Goal: Task Accomplishment & Management: Manage account settings

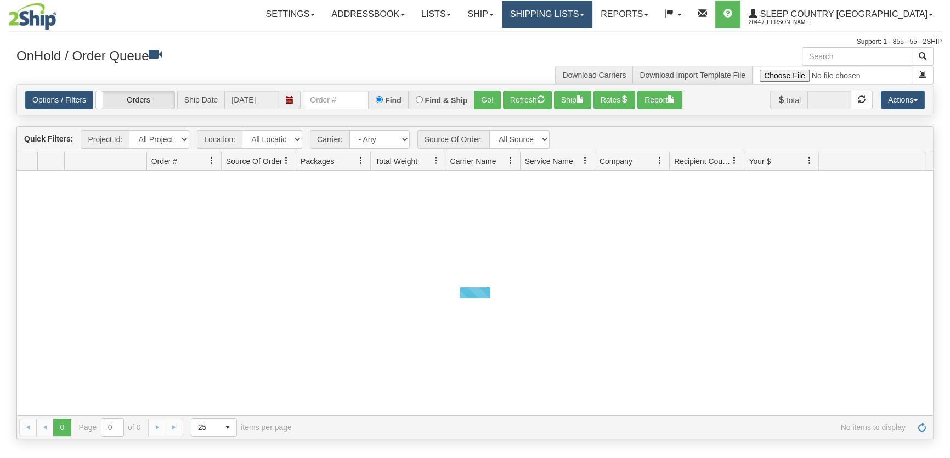
click at [592, 19] on link "Shipping lists" at bounding box center [547, 14] width 90 height 27
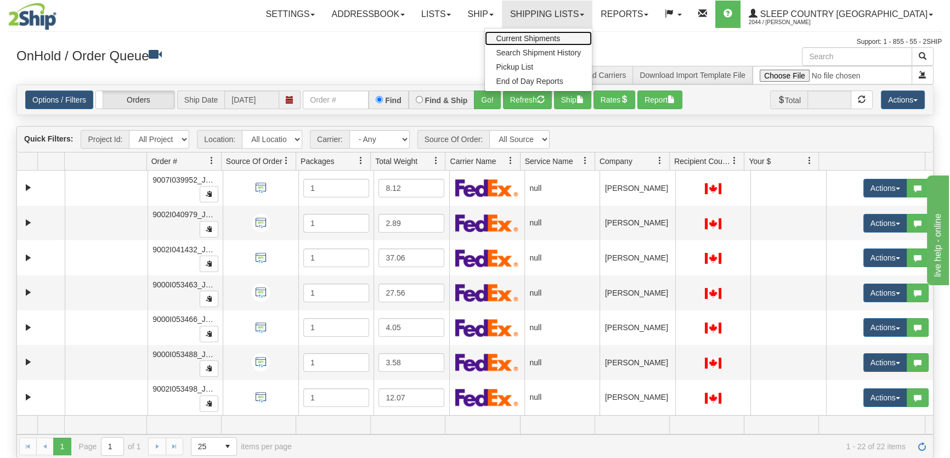
click at [560, 38] on span "Current Shipments" at bounding box center [528, 38] width 64 height 9
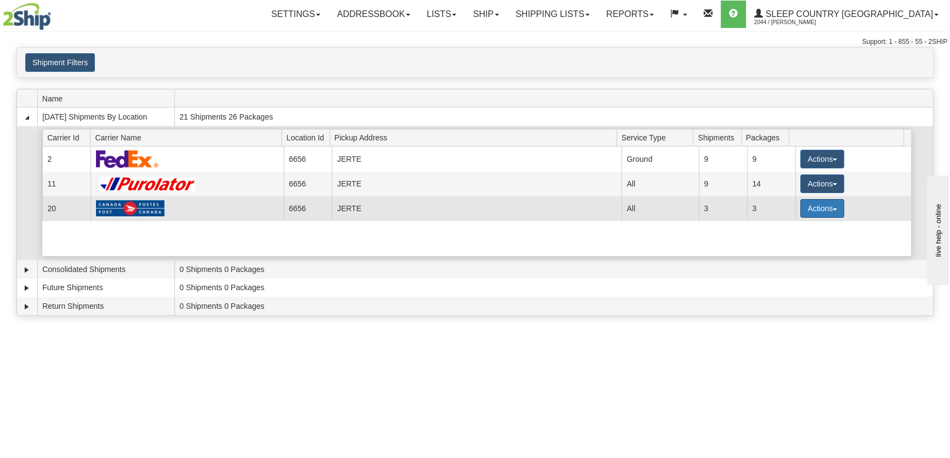
click at [812, 210] on button "Actions" at bounding box center [822, 208] width 44 height 19
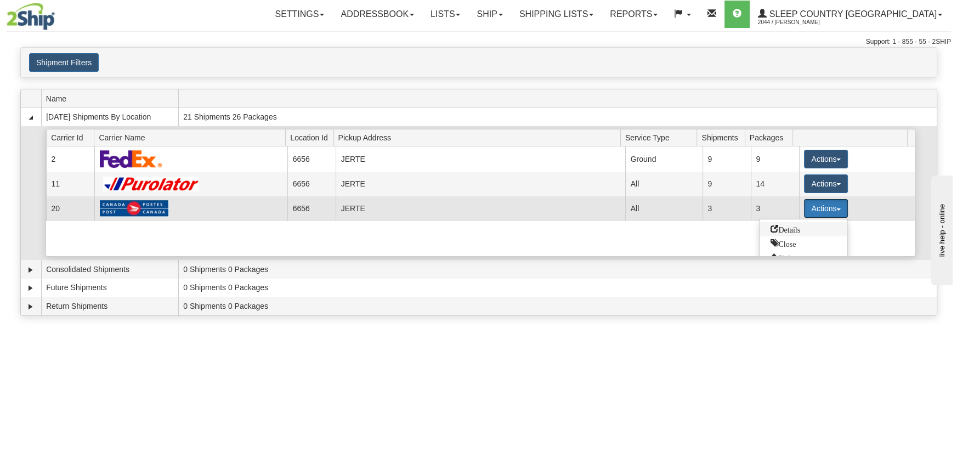
scroll to position [40, 0]
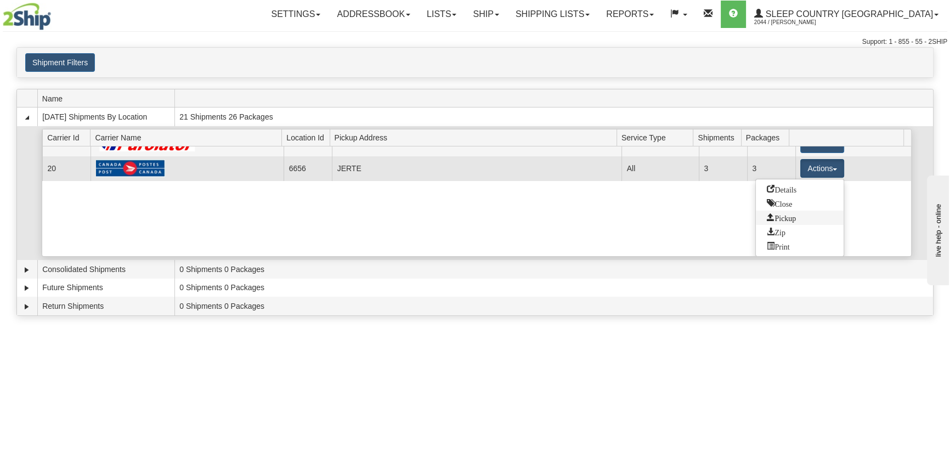
click at [791, 215] on span "Pickup" at bounding box center [781, 217] width 29 height 8
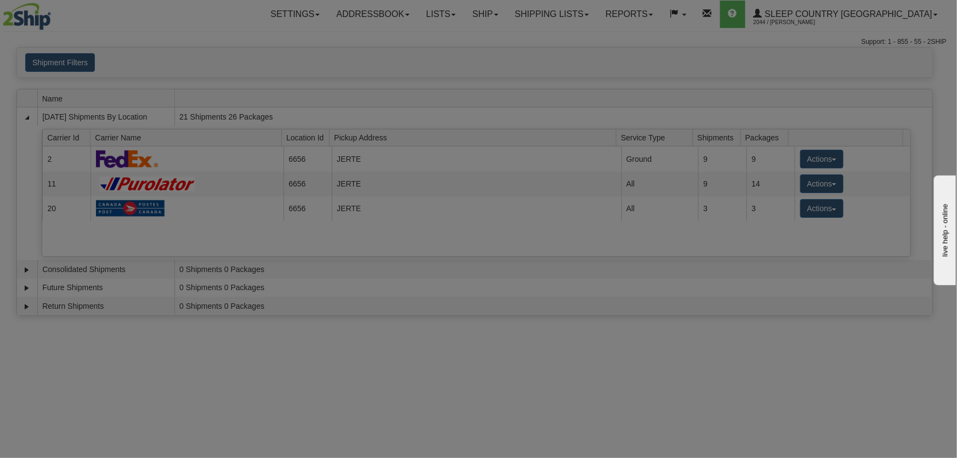
scroll to position [0, 0]
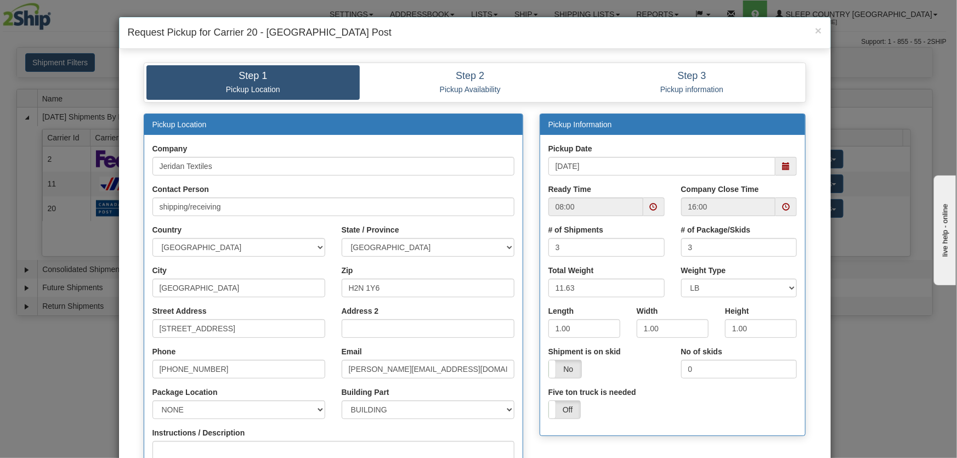
click at [782, 165] on span at bounding box center [786, 166] width 8 height 8
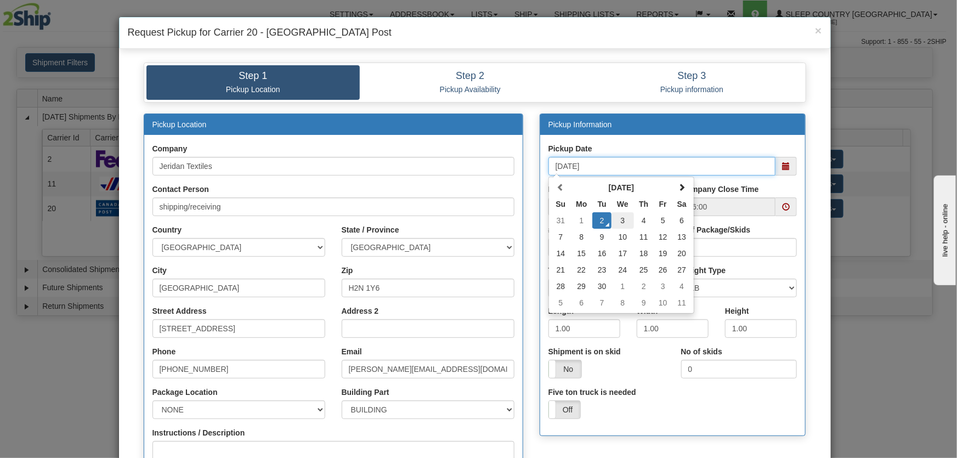
click at [623, 218] on td "3" at bounding box center [623, 220] width 22 height 16
type input "09/03/2025"
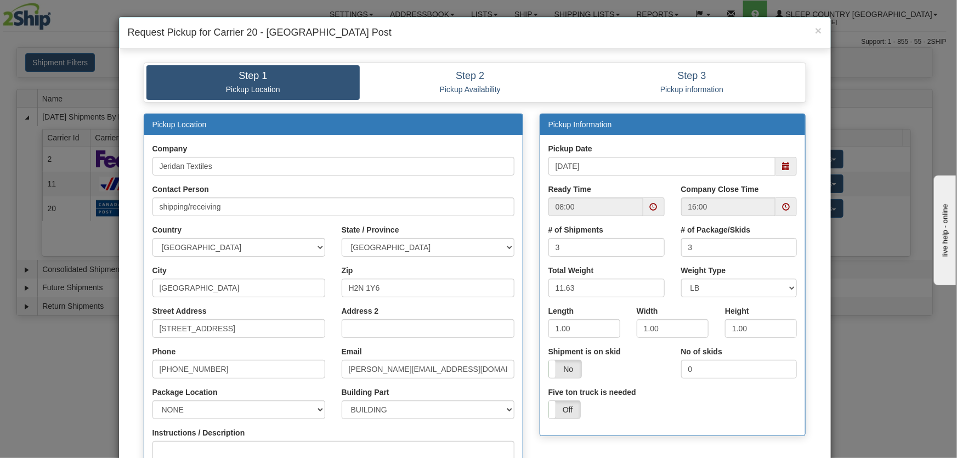
click at [653, 210] on span at bounding box center [654, 207] width 8 height 8
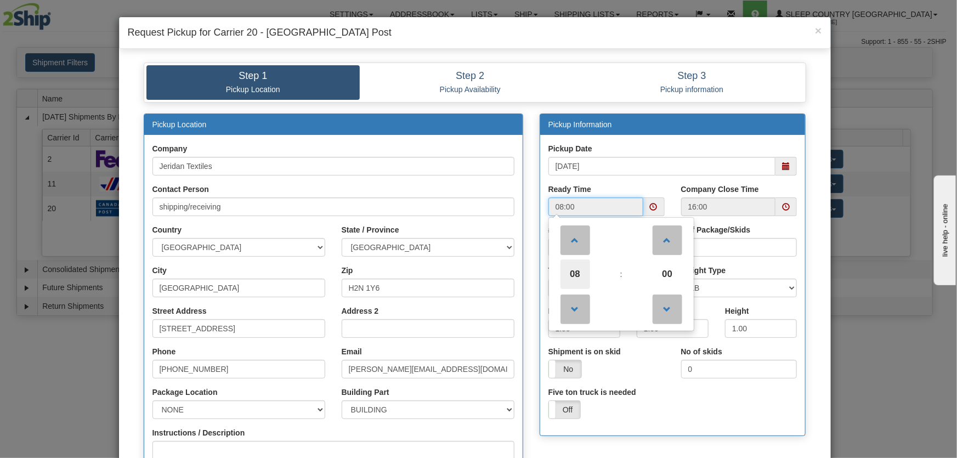
click at [581, 272] on span "08" at bounding box center [576, 274] width 30 height 30
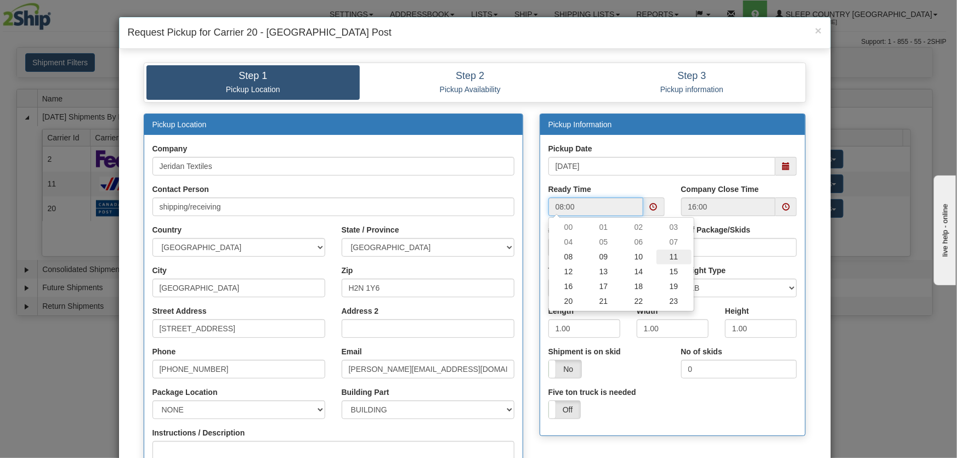
click at [669, 259] on td "11" at bounding box center [674, 257] width 35 height 15
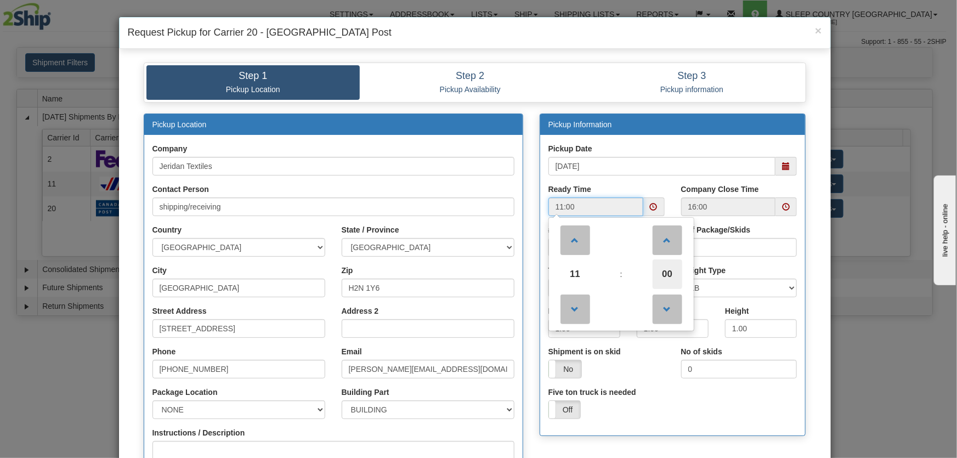
click at [666, 271] on span "00" at bounding box center [668, 274] width 30 height 30
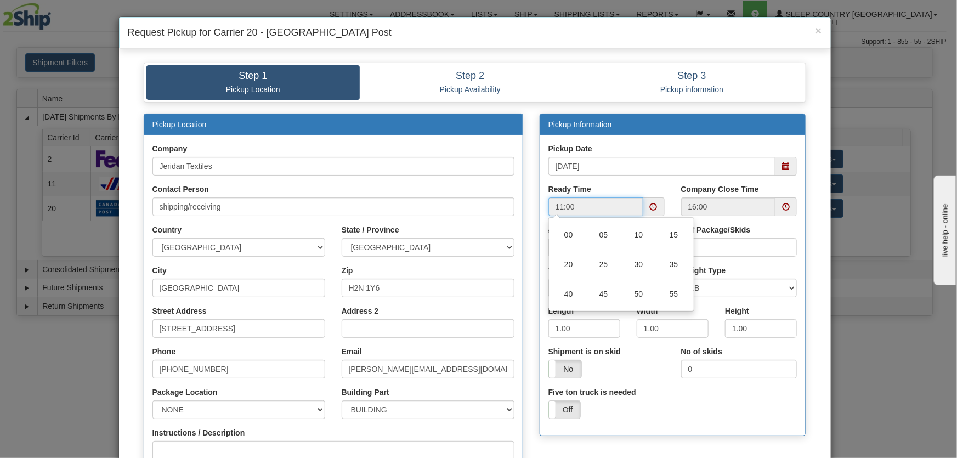
click at [595, 208] on input "11:00" at bounding box center [595, 206] width 95 height 19
click at [651, 208] on span at bounding box center [654, 207] width 8 height 8
click at [610, 214] on input "11:00" at bounding box center [595, 206] width 95 height 19
click at [650, 208] on span at bounding box center [654, 207] width 8 height 8
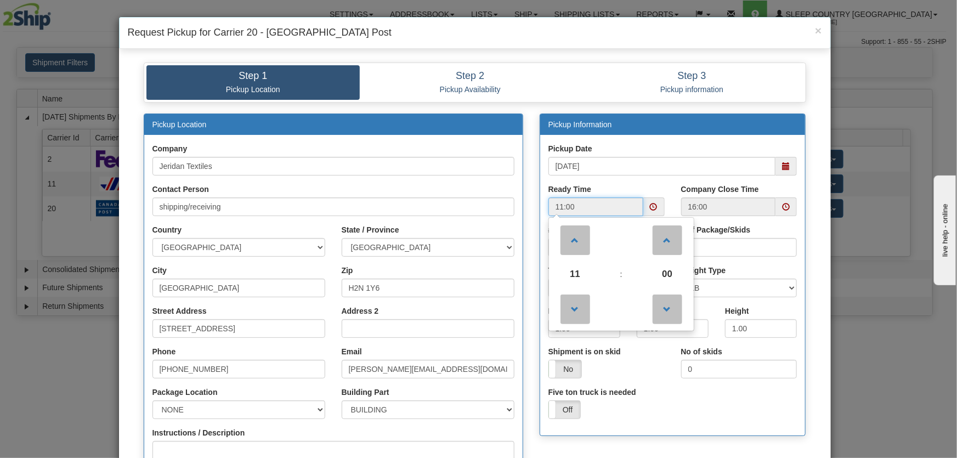
drag, startPoint x: 572, startPoint y: 274, endPoint x: 579, endPoint y: 274, distance: 6.6
click at [574, 274] on span "11" at bounding box center [576, 274] width 30 height 30
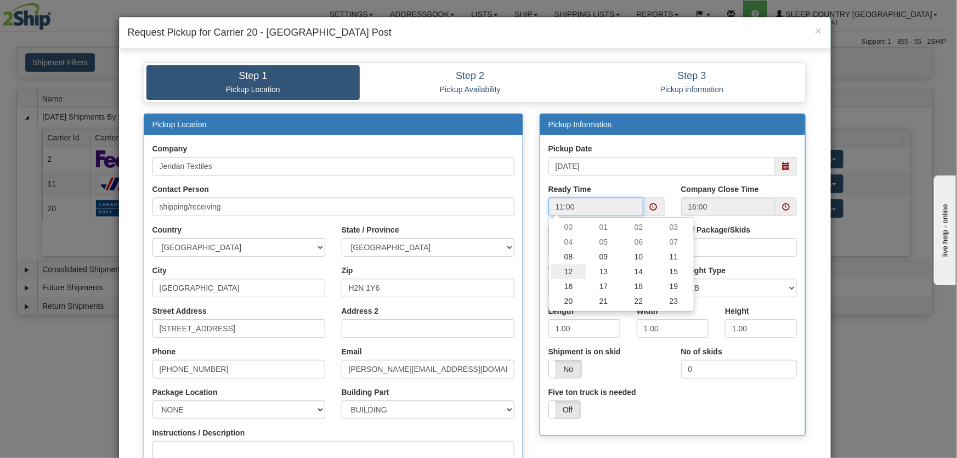
click at [570, 270] on td "12" at bounding box center [568, 271] width 35 height 15
type input "12:00"
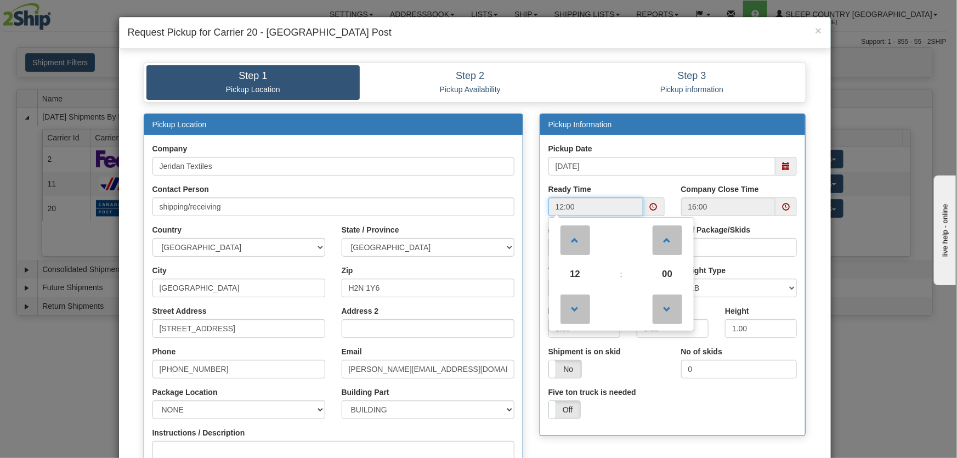
scroll to position [83, 0]
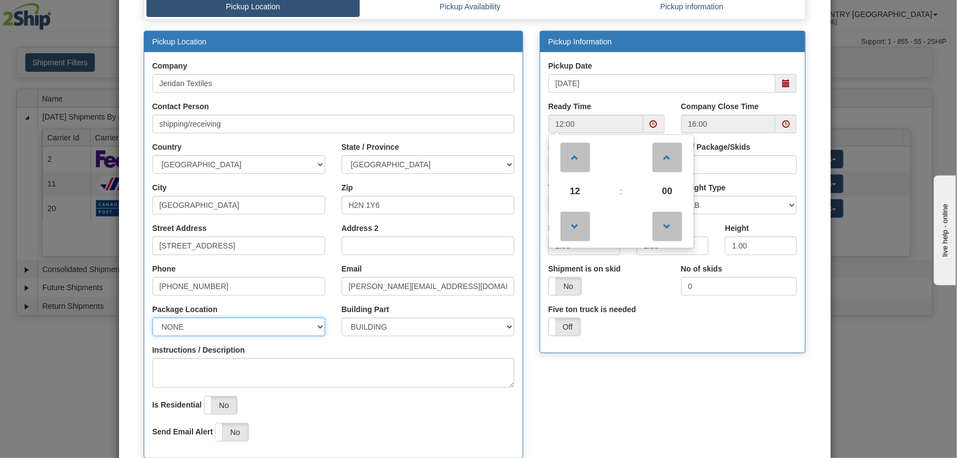
click at [237, 323] on select "NONE FRONT REAR SIDE" at bounding box center [238, 327] width 173 height 19
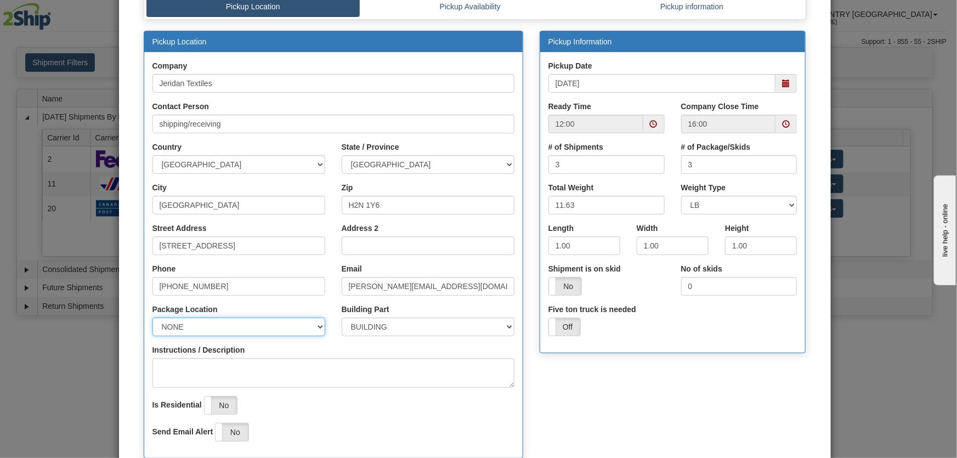
select select "1"
click at [152, 318] on select "NONE FRONT REAR SIDE" at bounding box center [238, 327] width 173 height 19
click at [253, 362] on textarea "Instructions / Description" at bounding box center [333, 373] width 362 height 30
type textarea "p"
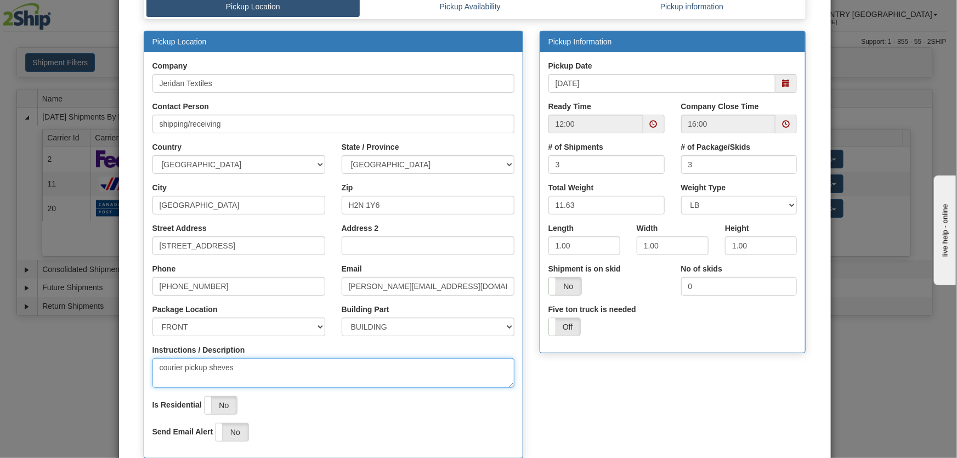
scroll to position [166, 0]
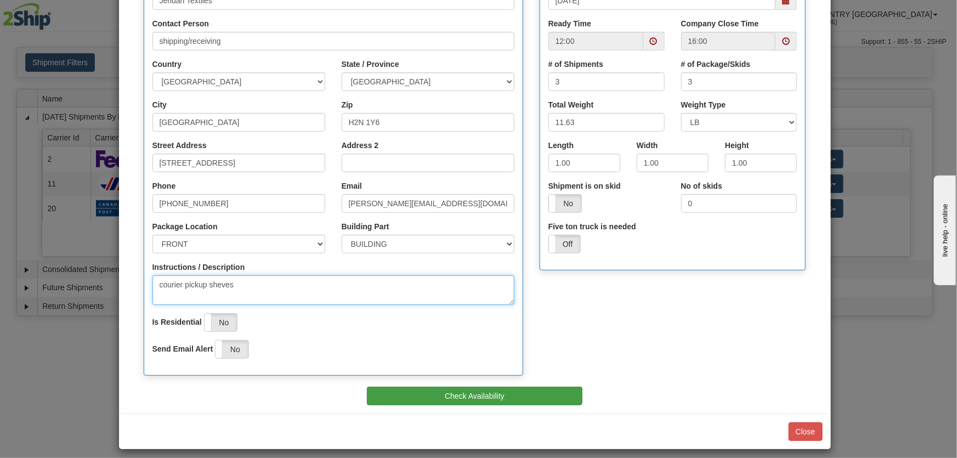
type textarea "courier pickup sheves"
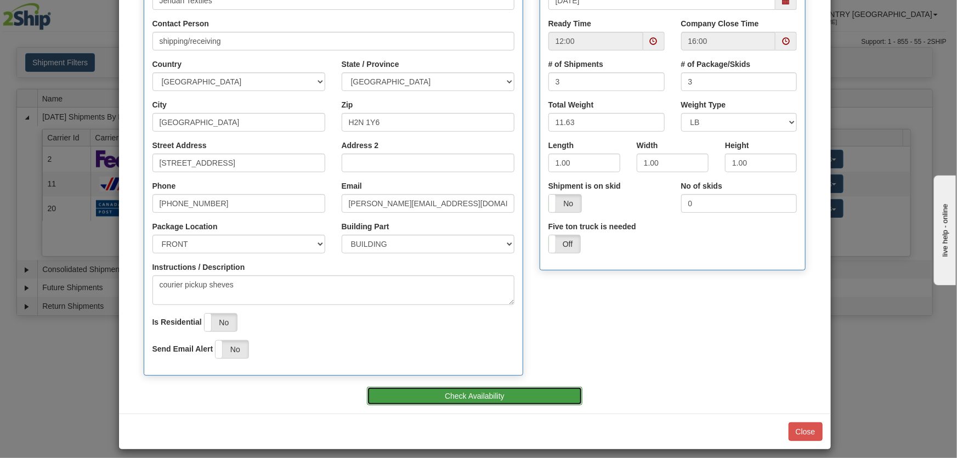
click at [529, 390] on button "Check Availability" at bounding box center [475, 396] width 216 height 19
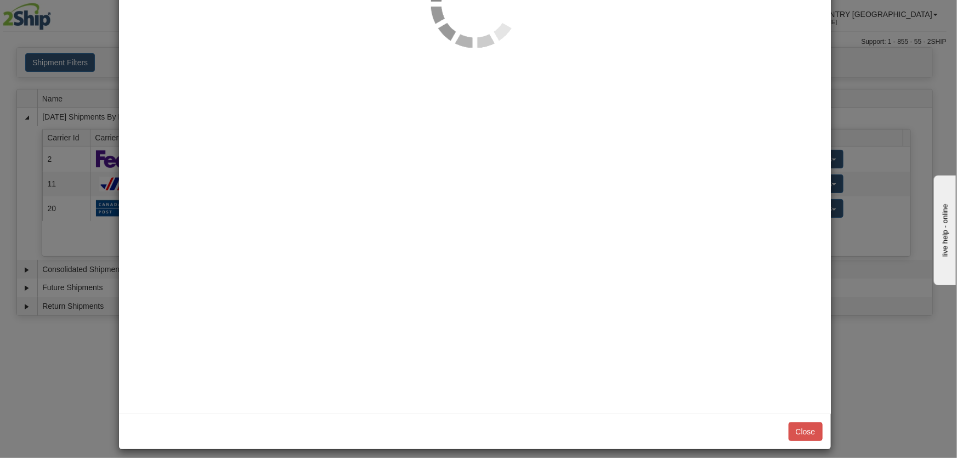
scroll to position [0, 0]
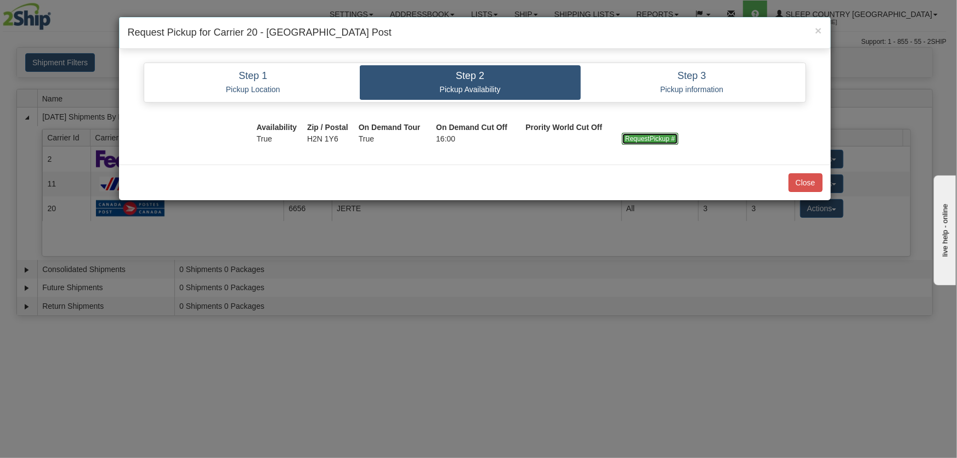
click at [640, 142] on input "RequestPickup #" at bounding box center [650, 139] width 56 height 12
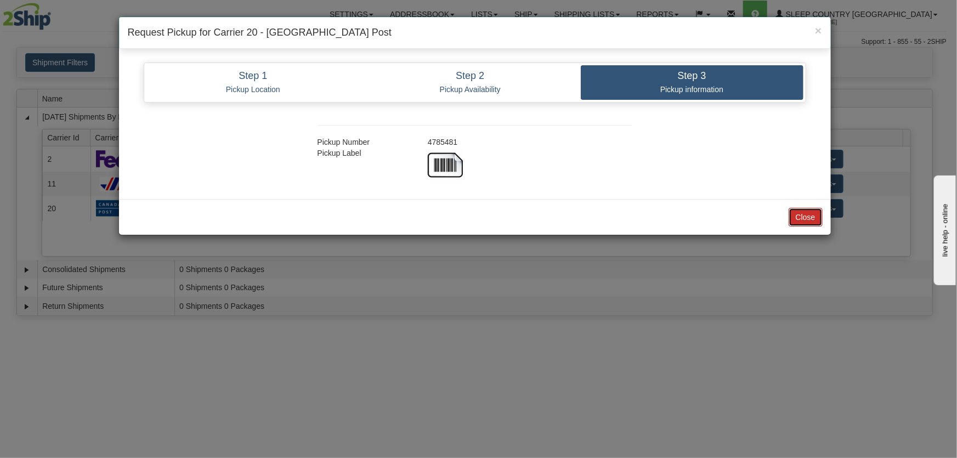
click at [801, 218] on button "Close" at bounding box center [806, 217] width 34 height 19
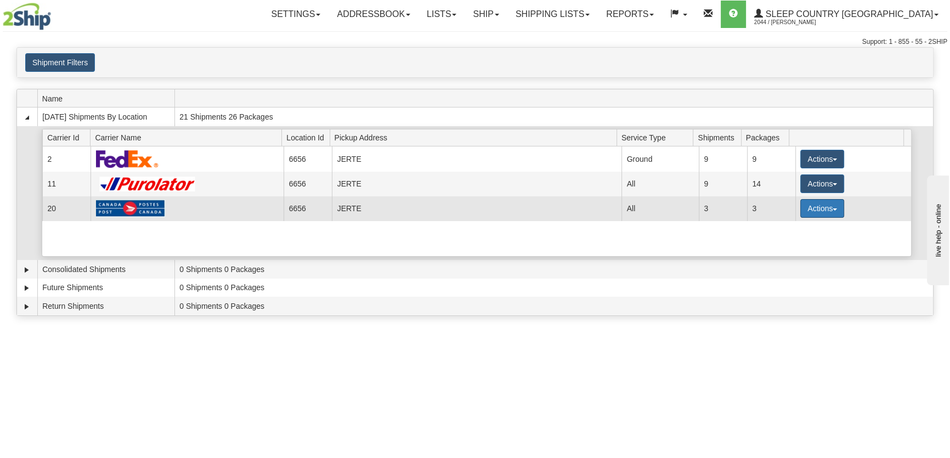
click at [813, 213] on button "Actions" at bounding box center [822, 208] width 44 height 19
click at [795, 244] on link "Close" at bounding box center [800, 243] width 88 height 14
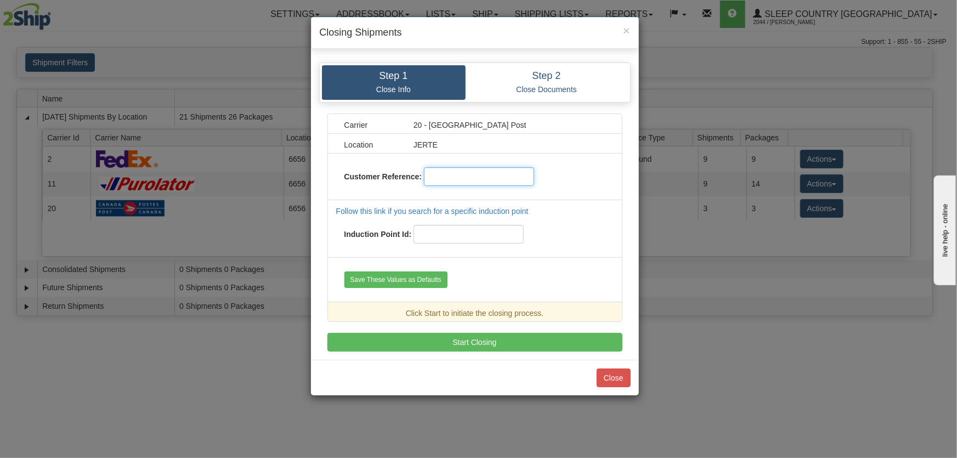
click at [495, 171] on input "text" at bounding box center [479, 176] width 110 height 19
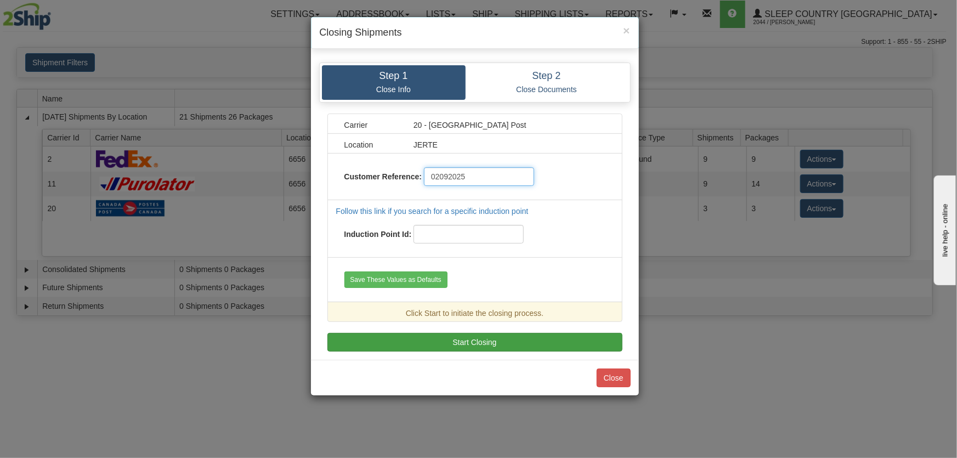
type input "02092025"
click at [508, 338] on button "Start Closing" at bounding box center [474, 342] width 295 height 19
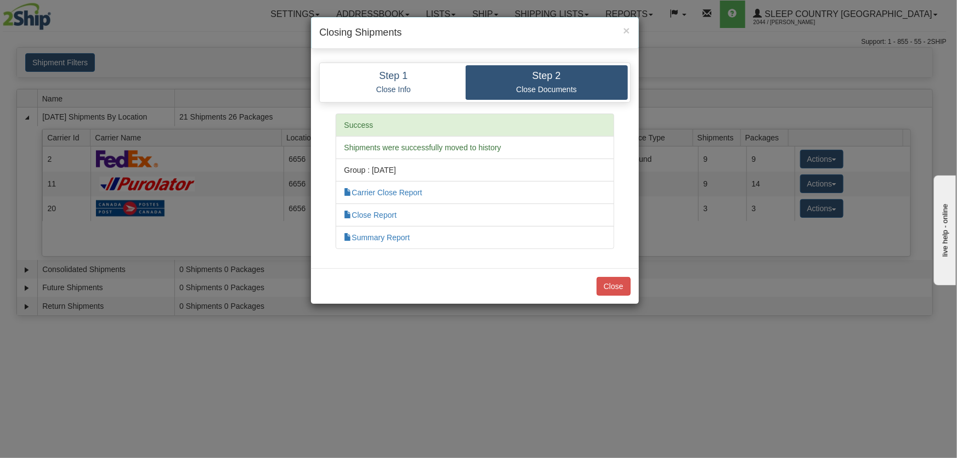
click at [605, 295] on div "Close" at bounding box center [475, 286] width 328 height 36
click at [609, 281] on button "Close" at bounding box center [614, 286] width 34 height 19
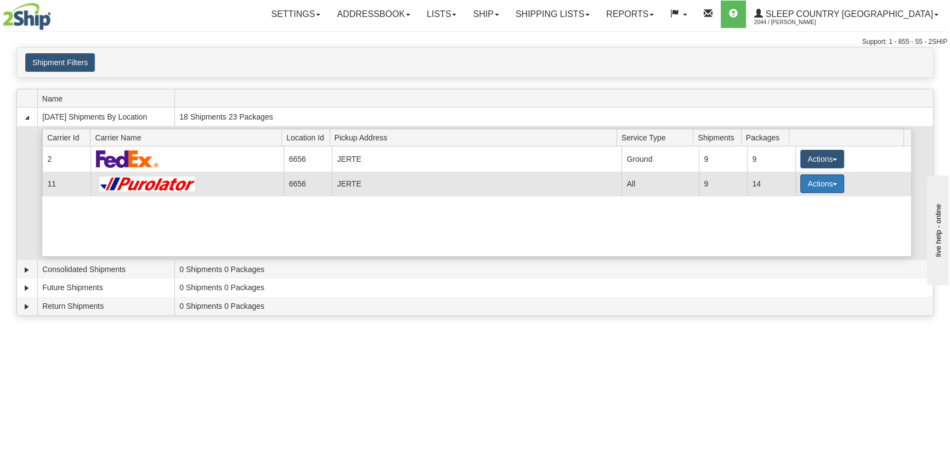
click at [804, 188] on button "Actions" at bounding box center [822, 183] width 44 height 19
click at [796, 230] on span "Pickup" at bounding box center [781, 233] width 29 height 8
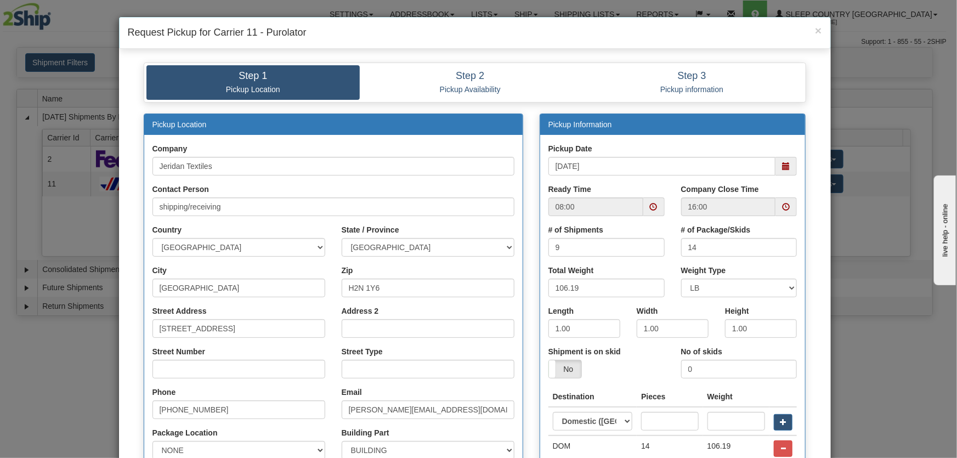
click at [782, 162] on span at bounding box center [786, 166] width 8 height 8
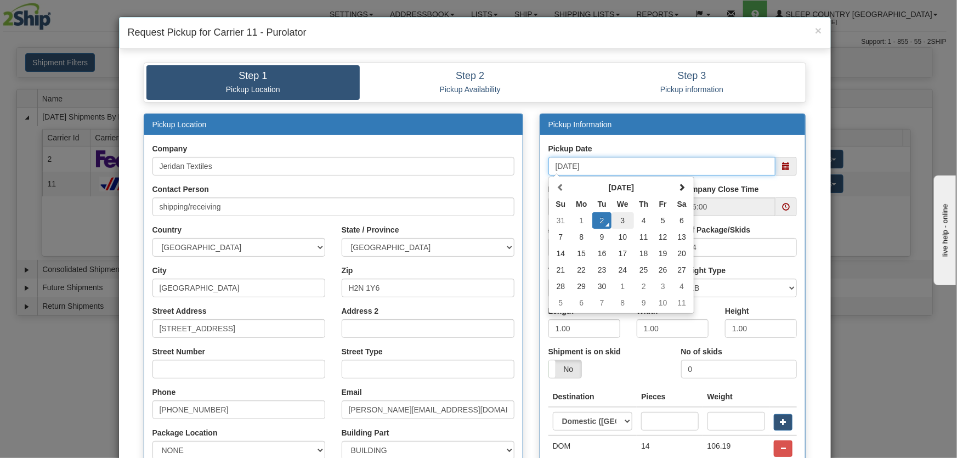
click at [624, 221] on td "3" at bounding box center [623, 220] width 22 height 16
type input "09/03/2025"
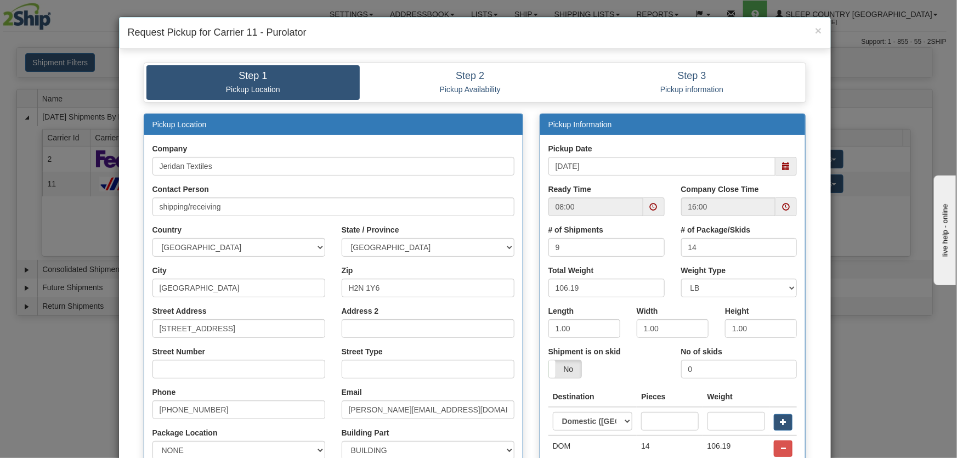
click at [650, 208] on span at bounding box center [654, 207] width 8 height 8
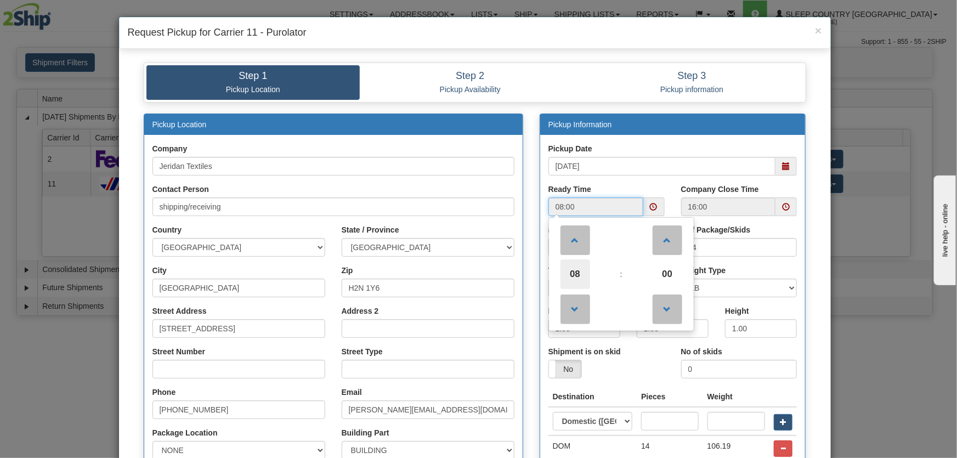
click at [576, 269] on span "08" at bounding box center [576, 274] width 30 height 30
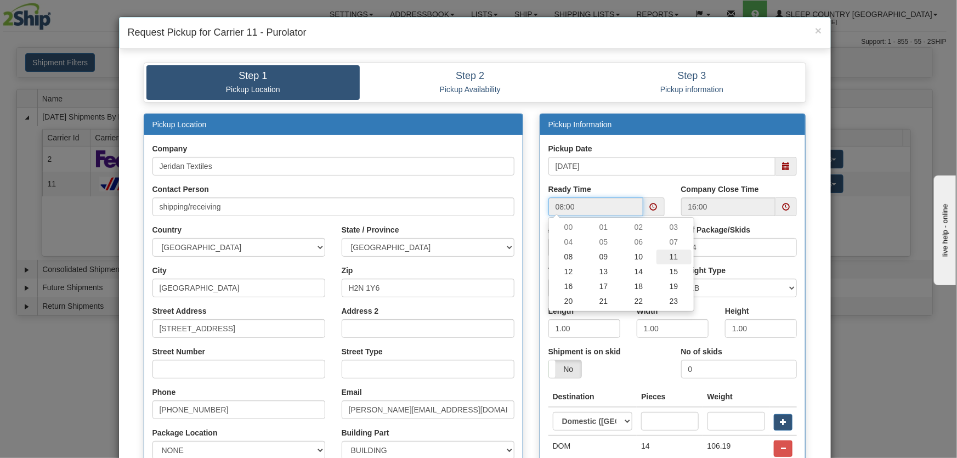
click at [666, 256] on td "11" at bounding box center [674, 257] width 35 height 15
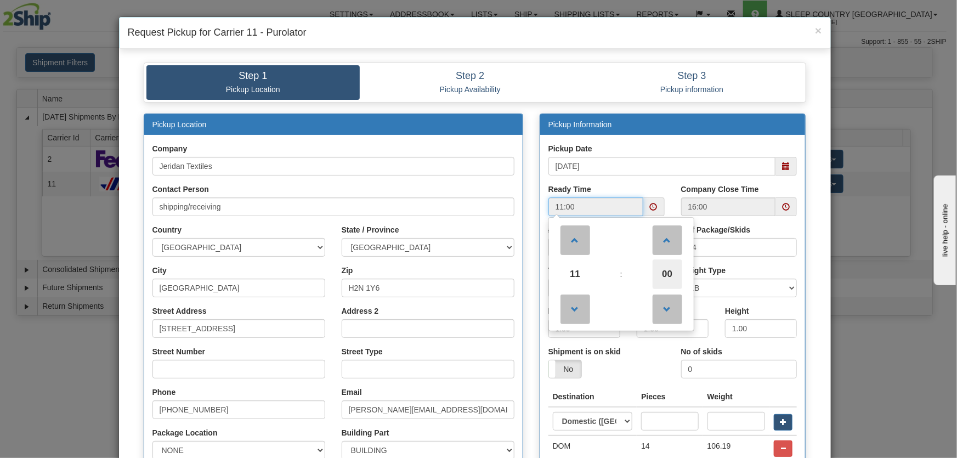
click at [663, 270] on span "00" at bounding box center [668, 274] width 30 height 30
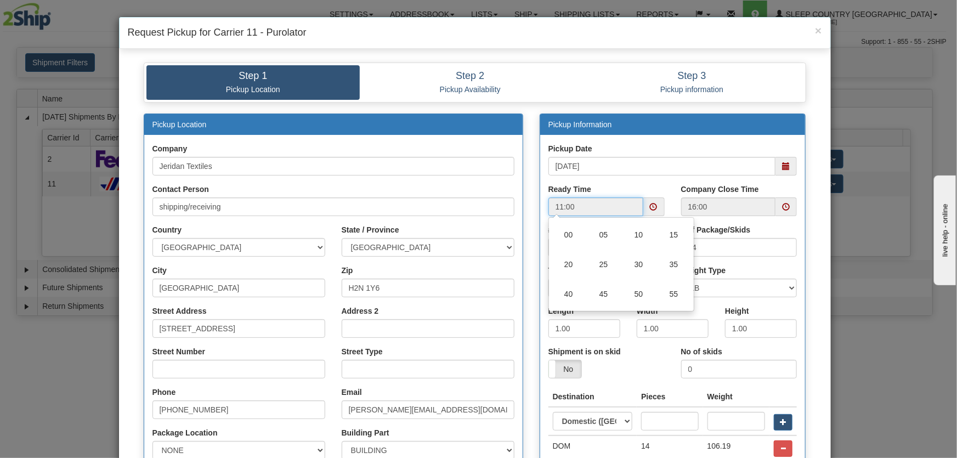
click at [629, 270] on td "30" at bounding box center [638, 265] width 35 height 30
type input "11:30"
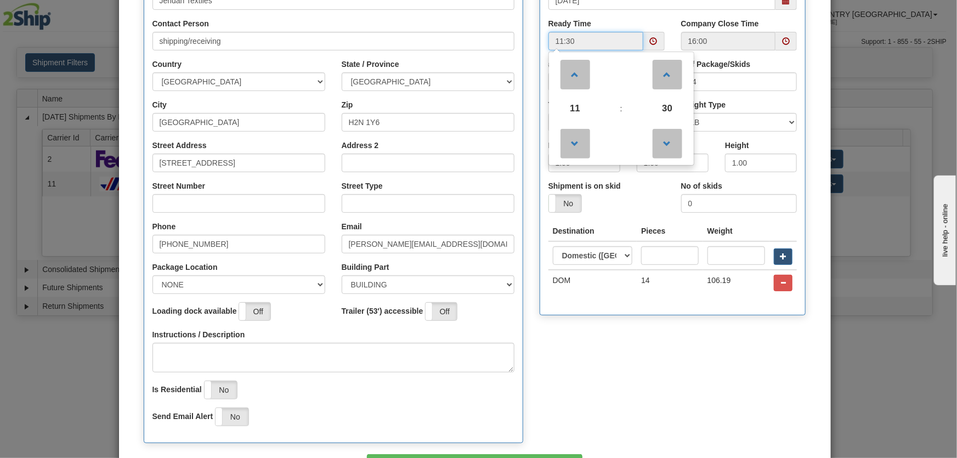
scroll to position [240, 0]
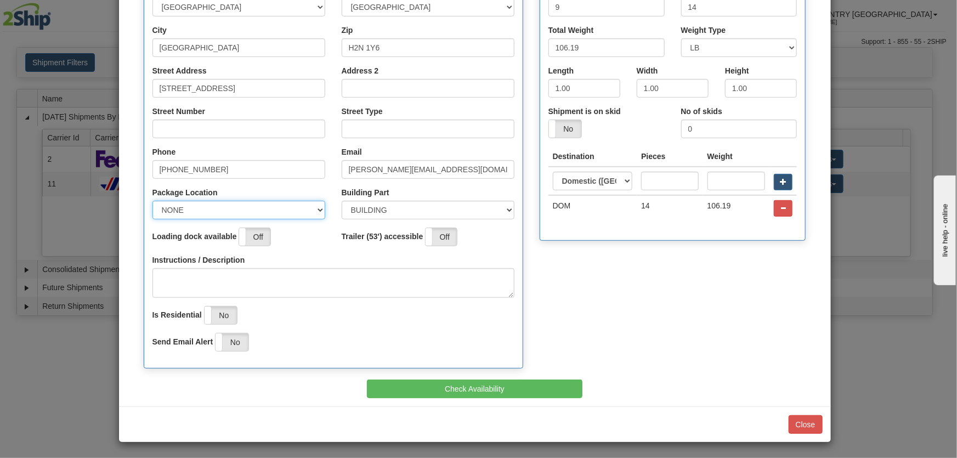
click at [248, 212] on select "NONE FRONT REAR SIDE" at bounding box center [238, 210] width 173 height 19
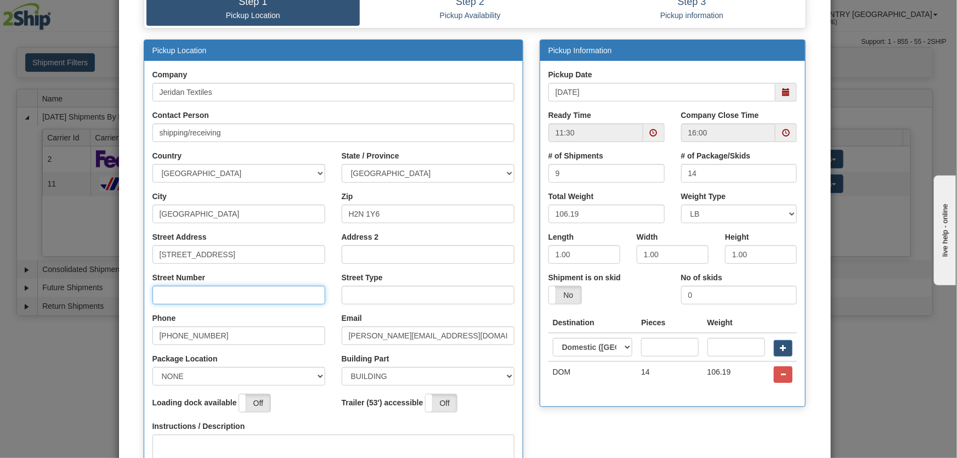
click at [231, 296] on input "Street Number" at bounding box center [238, 295] width 173 height 19
type input "8750"
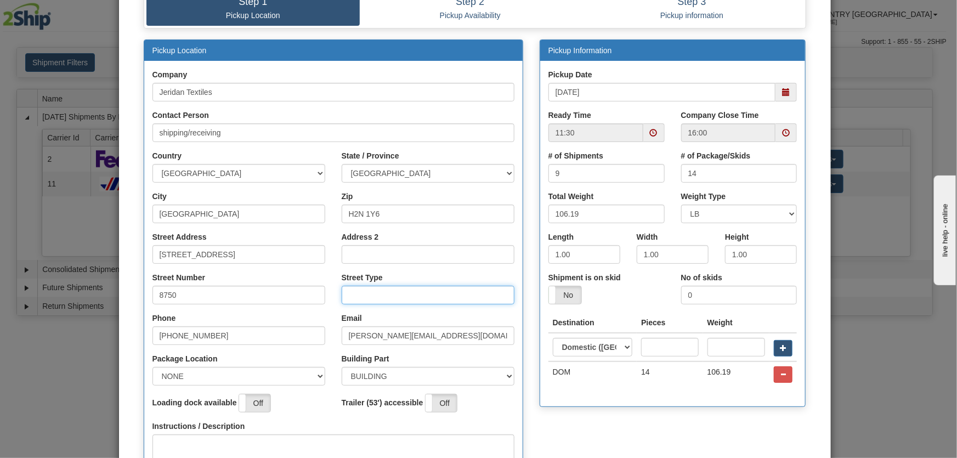
click at [398, 295] on input "Street Type" at bounding box center [428, 295] width 173 height 19
type input "AVE"
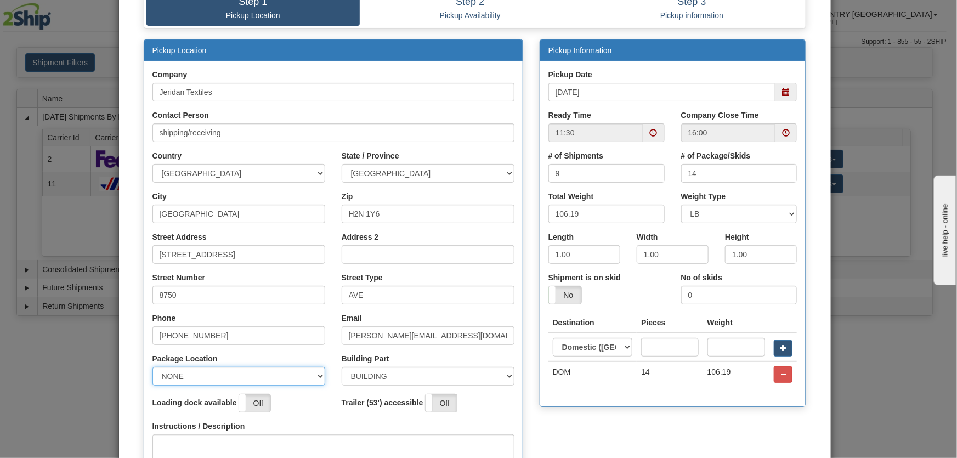
drag, startPoint x: 238, startPoint y: 373, endPoint x: 232, endPoint y: 384, distance: 12.5
click at [238, 374] on select "NONE FRONT REAR SIDE" at bounding box center [238, 376] width 173 height 19
select select "1"
click at [152, 367] on select "NONE FRONT REAR SIDE" at bounding box center [238, 376] width 173 height 19
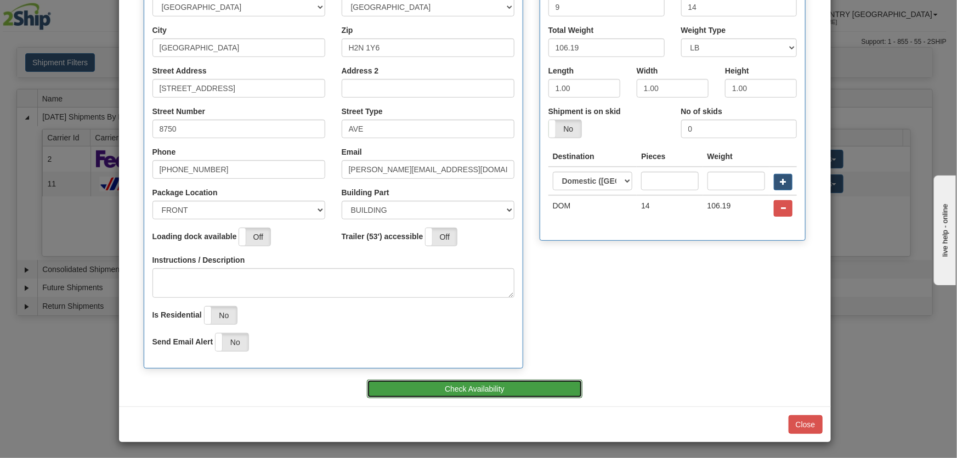
click at [471, 386] on button "Check Availability" at bounding box center [475, 389] width 216 height 19
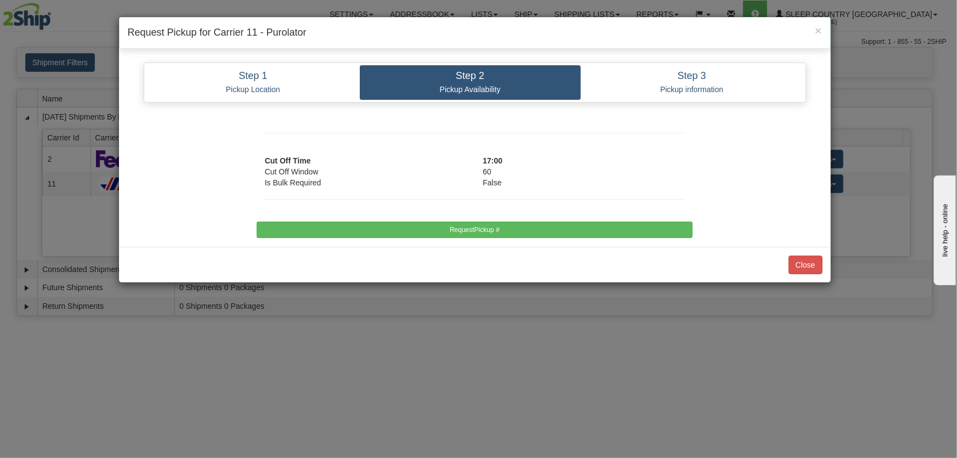
scroll to position [0, 0]
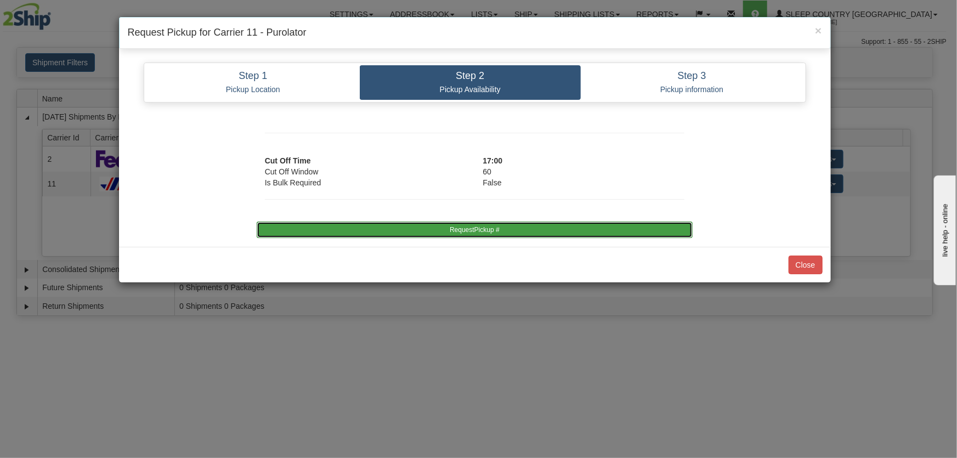
click at [529, 231] on button "RequestPickup #" at bounding box center [475, 230] width 436 height 16
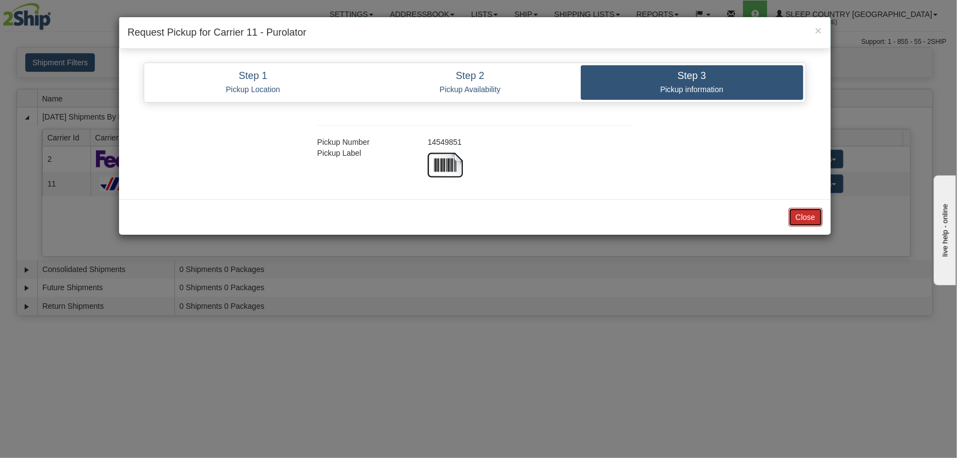
click at [808, 221] on button "Close" at bounding box center [806, 217] width 34 height 19
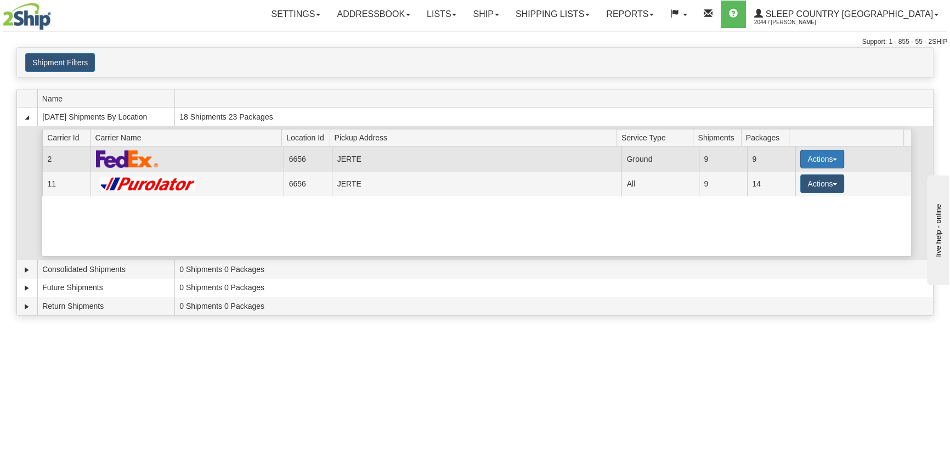
click at [812, 157] on button "Actions" at bounding box center [822, 159] width 44 height 19
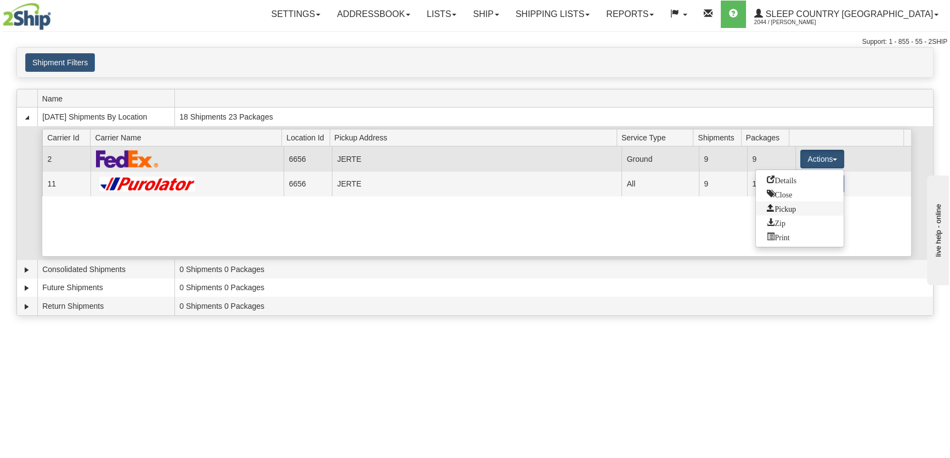
click at [804, 206] on link "Pickup" at bounding box center [800, 208] width 88 height 14
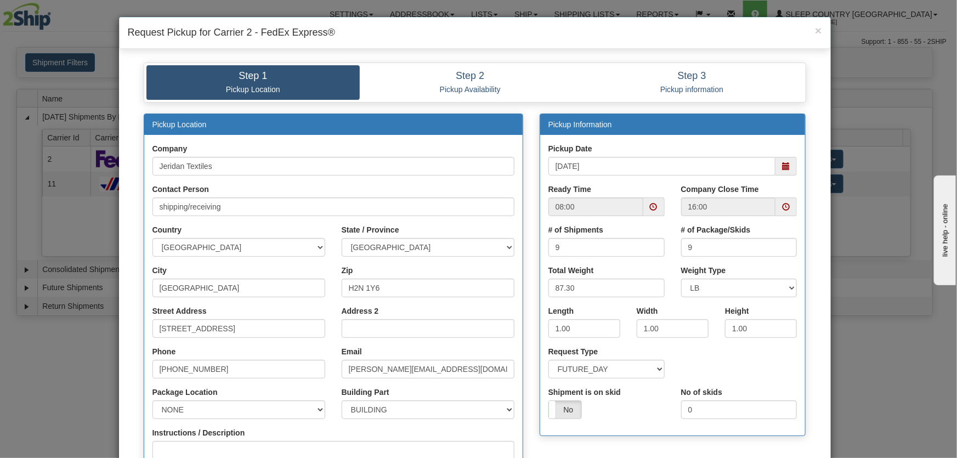
click at [787, 166] on span at bounding box center [786, 166] width 21 height 19
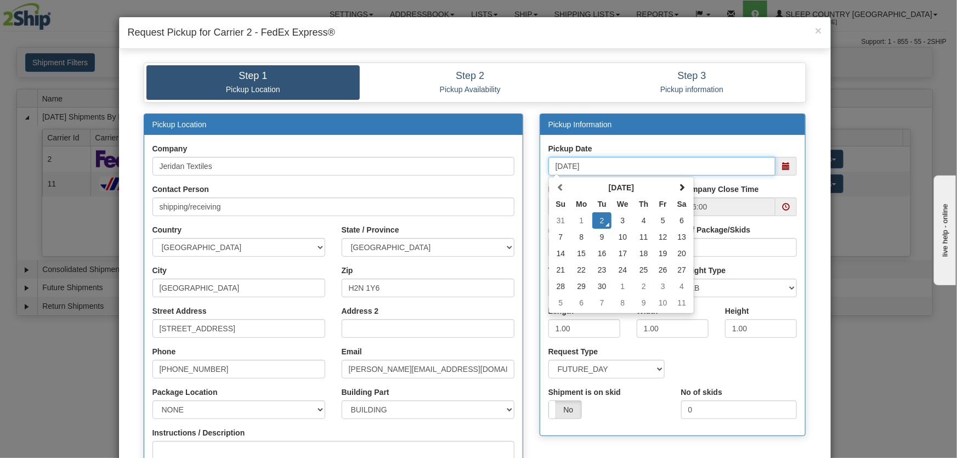
click at [616, 218] on td "3" at bounding box center [623, 220] width 22 height 16
type input "09/03/2025"
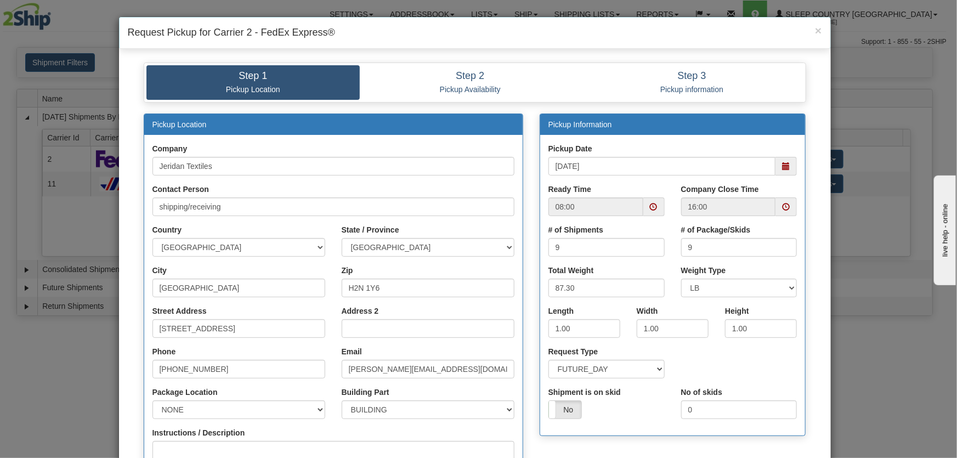
click at [650, 206] on span at bounding box center [654, 207] width 8 height 8
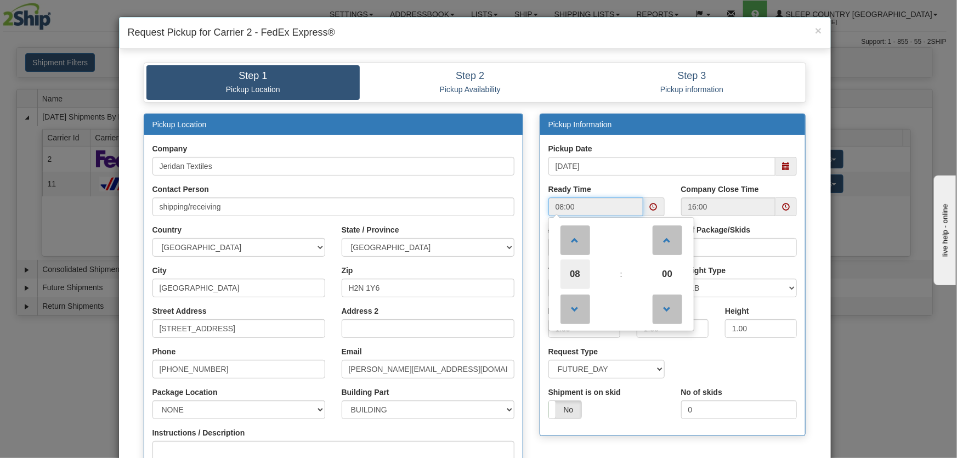
click at [564, 278] on span "08" at bounding box center [576, 274] width 30 height 30
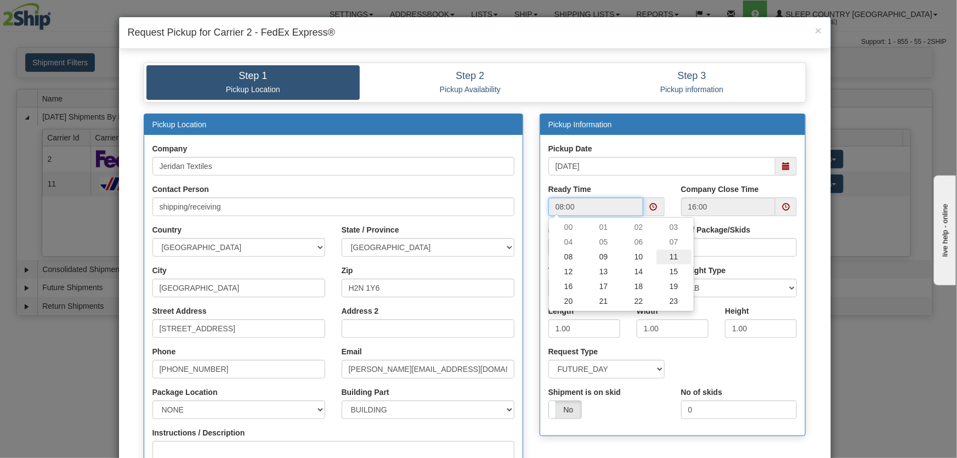
click at [666, 256] on td "11" at bounding box center [674, 257] width 35 height 15
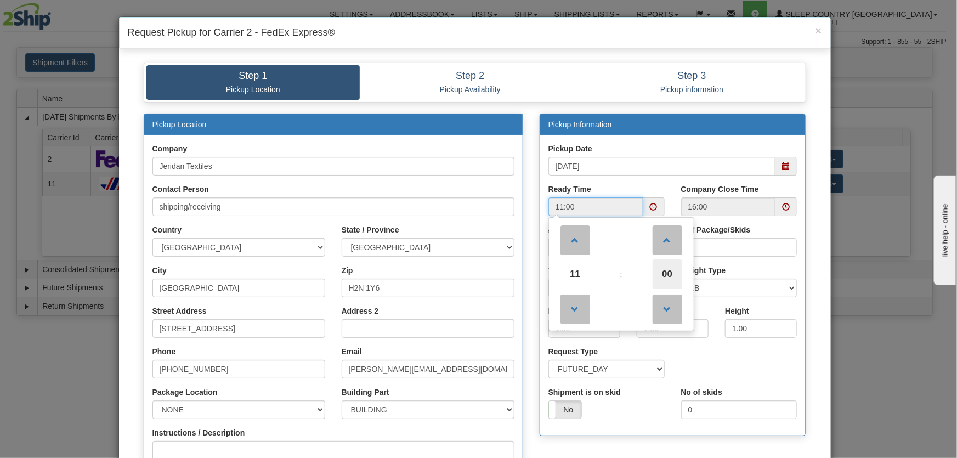
click at [664, 268] on span "00" at bounding box center [668, 274] width 30 height 30
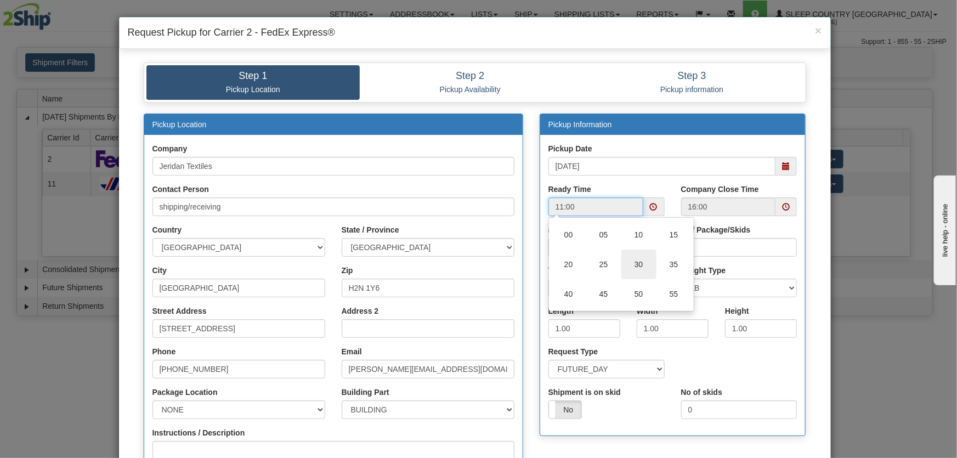
click at [634, 266] on td "30" at bounding box center [638, 265] width 35 height 30
type input "11:30"
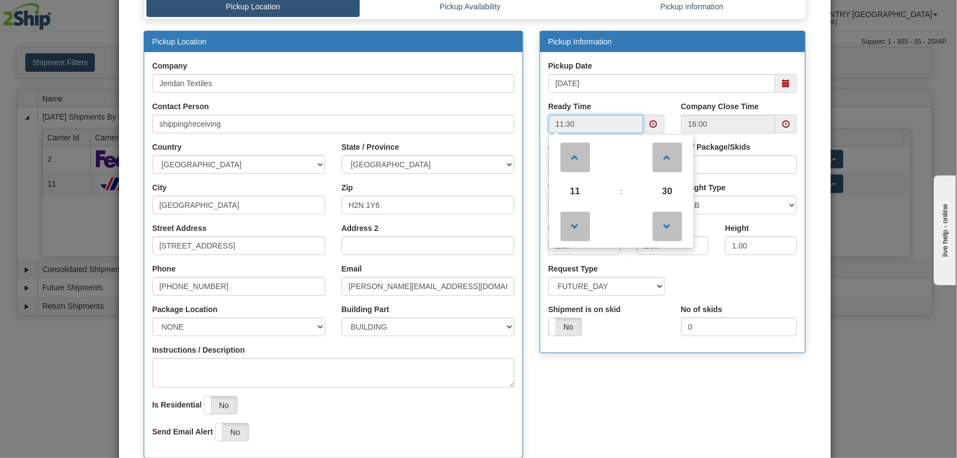
scroll to position [213, 0]
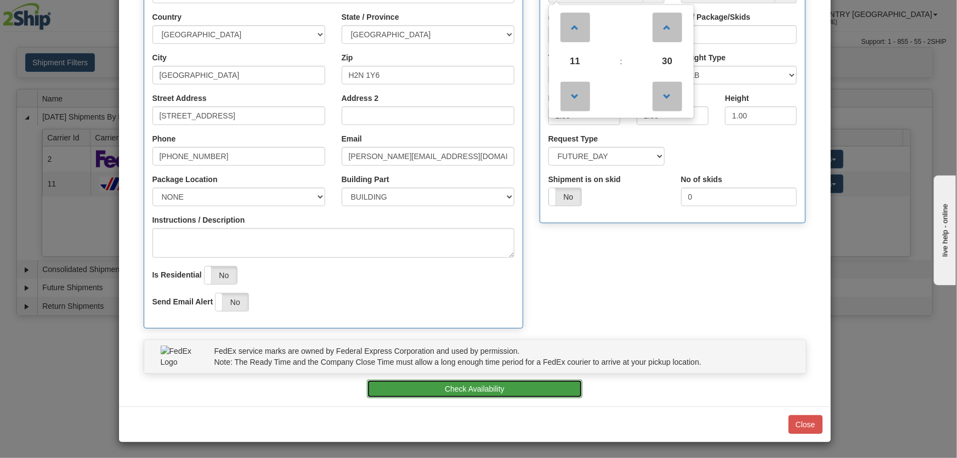
click at [530, 381] on button "Check Availability" at bounding box center [475, 389] width 216 height 19
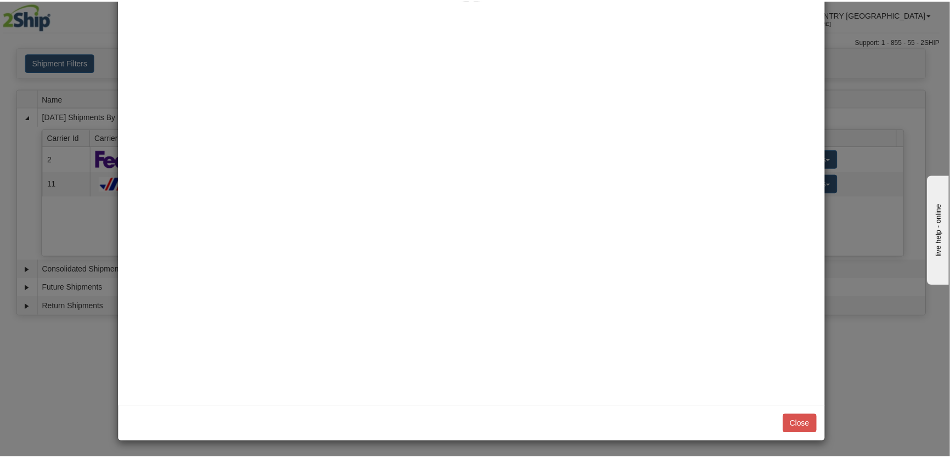
scroll to position [0, 0]
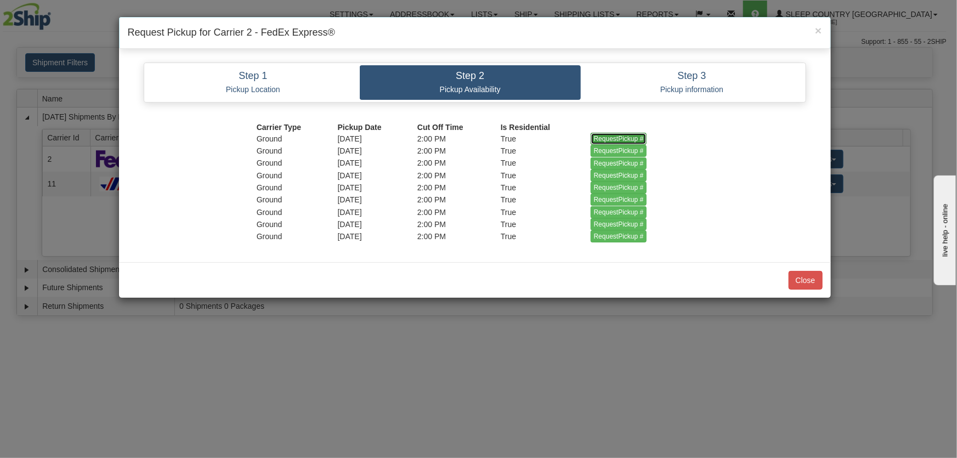
click at [630, 137] on input "RequestPickup #" at bounding box center [619, 139] width 56 height 12
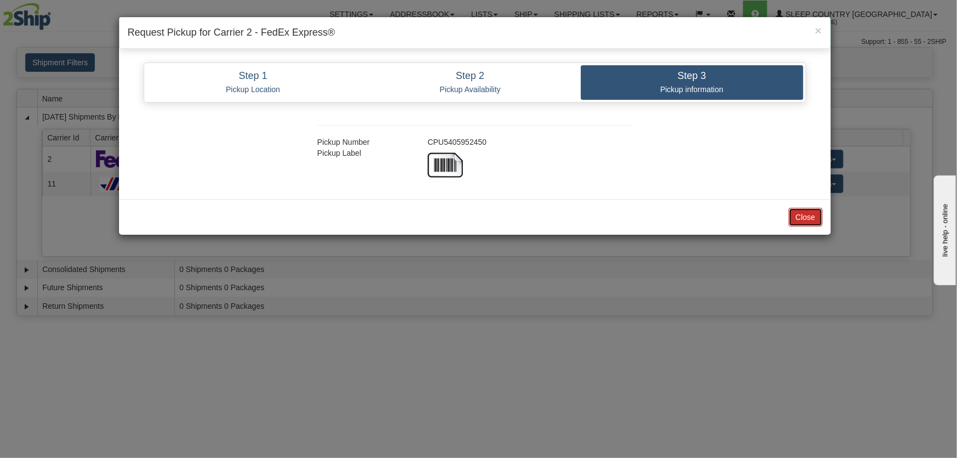
click at [814, 219] on button "Close" at bounding box center [806, 217] width 34 height 19
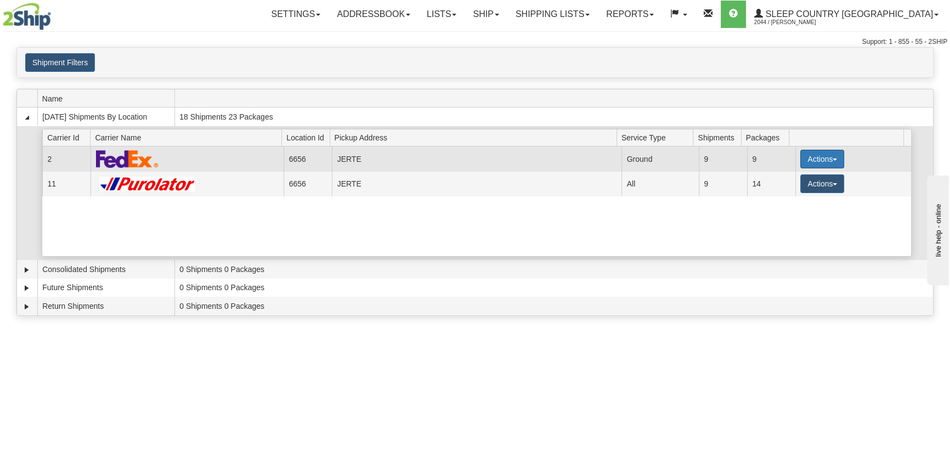
click at [817, 151] on button "Actions" at bounding box center [822, 159] width 44 height 19
click at [789, 198] on link "Close" at bounding box center [800, 194] width 88 height 14
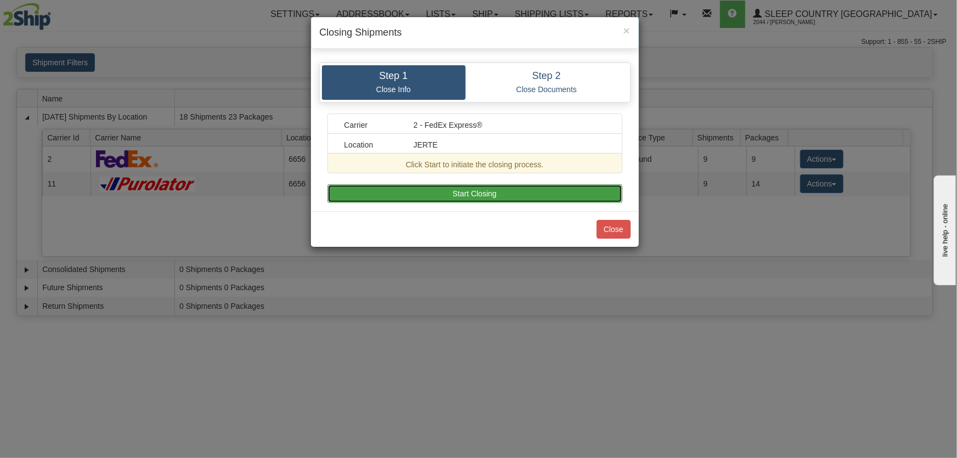
click at [551, 196] on button "Start Closing" at bounding box center [474, 193] width 295 height 19
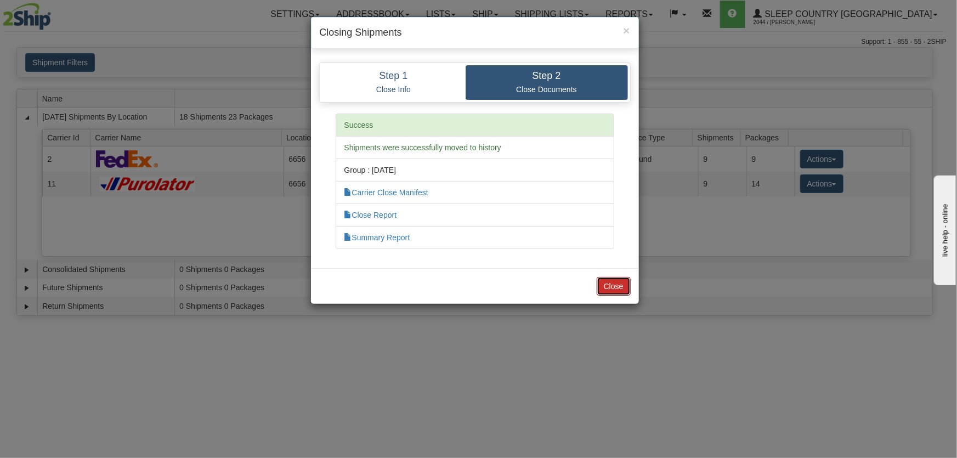
click at [614, 285] on button "Close" at bounding box center [614, 286] width 34 height 19
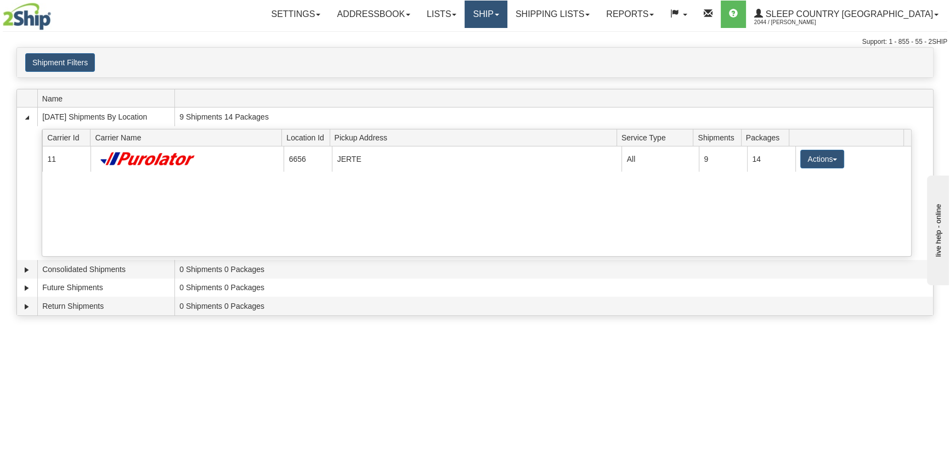
click at [507, 20] on link "Ship" at bounding box center [486, 14] width 42 height 27
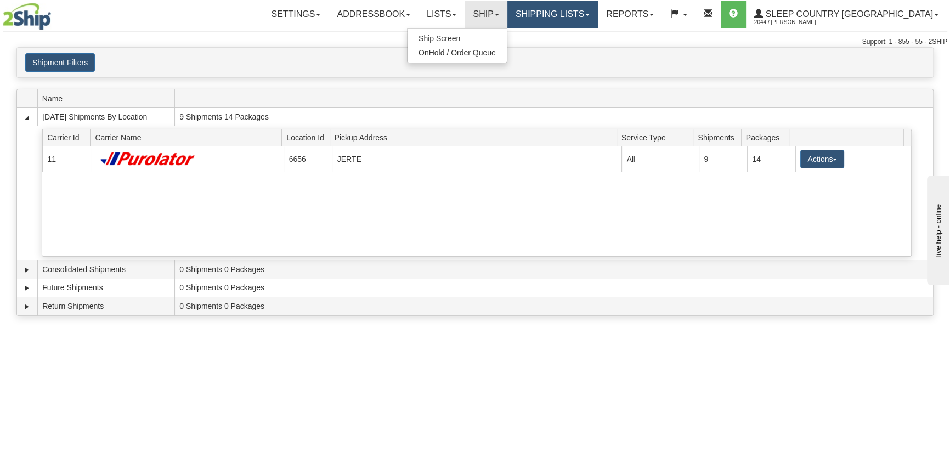
click at [595, 21] on link "Shipping lists" at bounding box center [552, 14] width 90 height 27
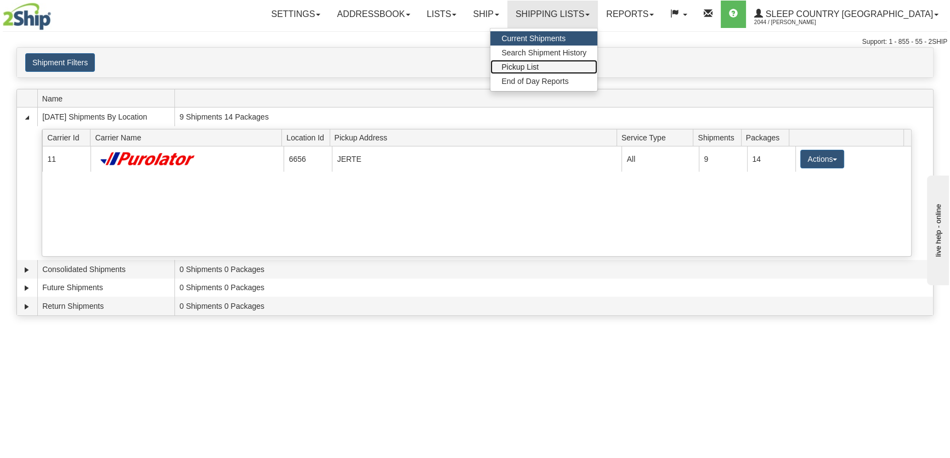
click at [539, 70] on span "Pickup List" at bounding box center [519, 67] width 37 height 9
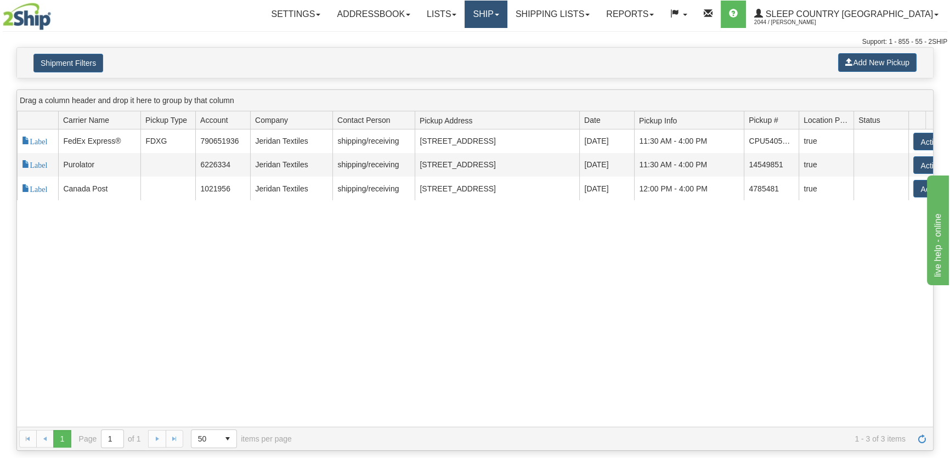
click at [507, 19] on link "Ship" at bounding box center [486, 14] width 42 height 27
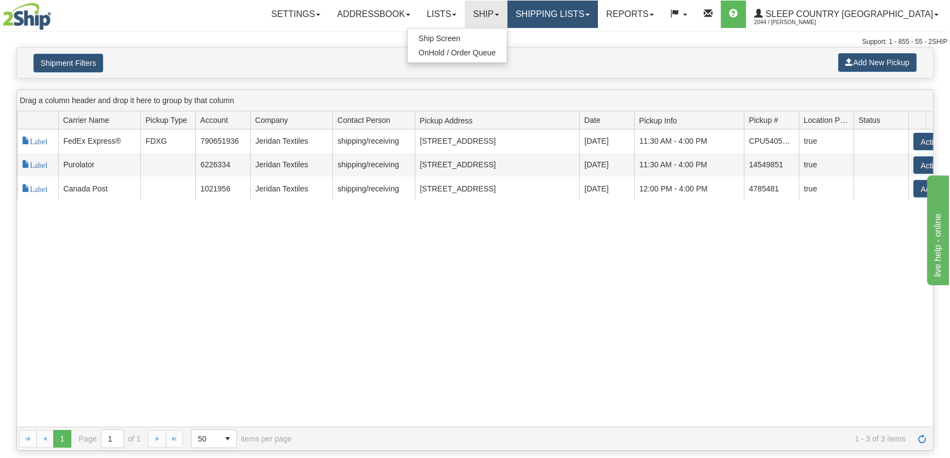
click at [582, 23] on link "Shipping lists" at bounding box center [552, 14] width 90 height 27
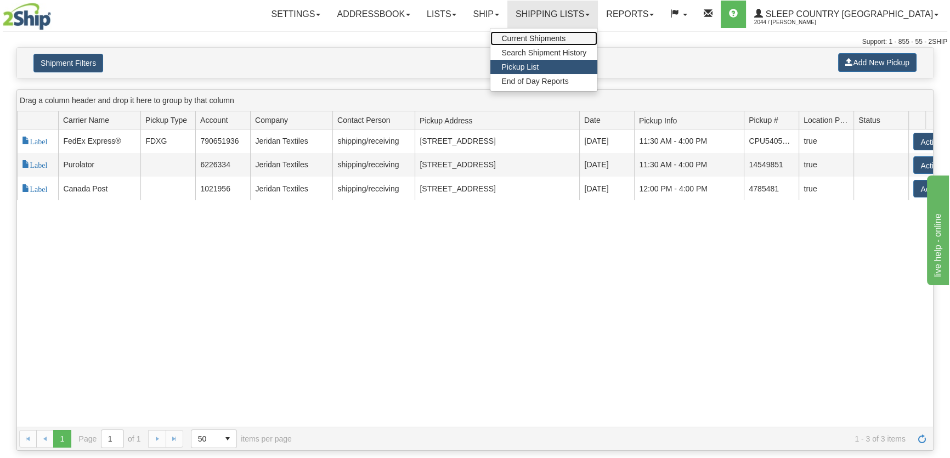
click at [565, 35] on span "Current Shipments" at bounding box center [533, 38] width 64 height 9
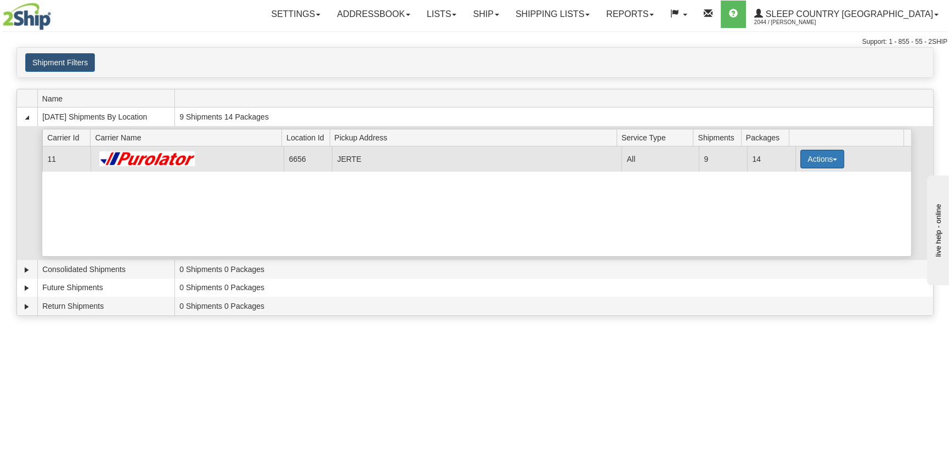
click at [828, 155] on button "Actions" at bounding box center [822, 159] width 44 height 19
click at [792, 197] on span "Close" at bounding box center [779, 194] width 25 height 8
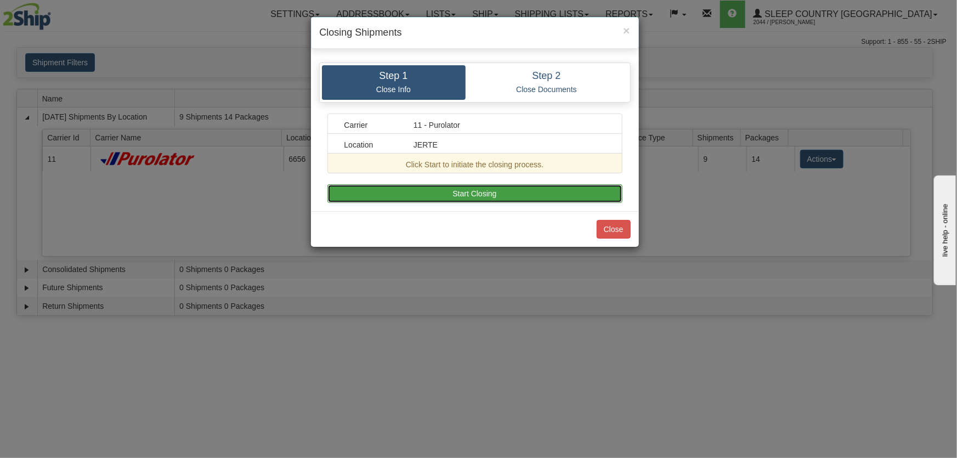
click at [576, 191] on button "Start Closing" at bounding box center [474, 193] width 295 height 19
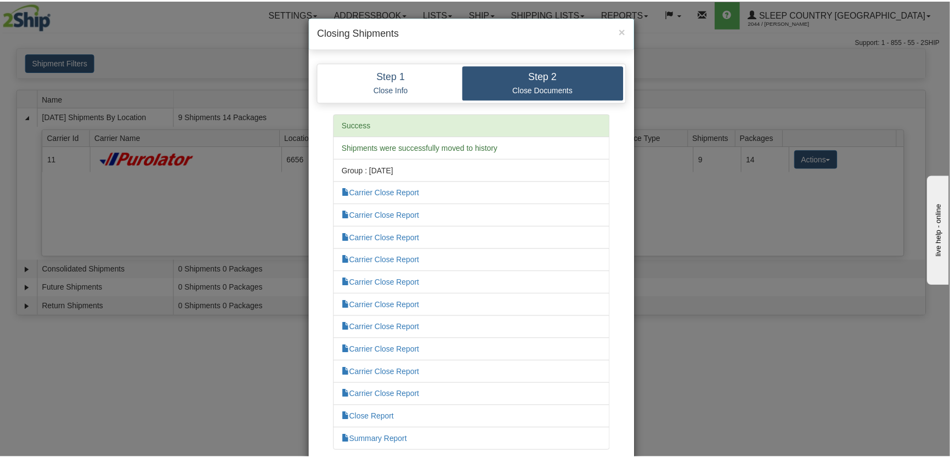
scroll to position [63, 0]
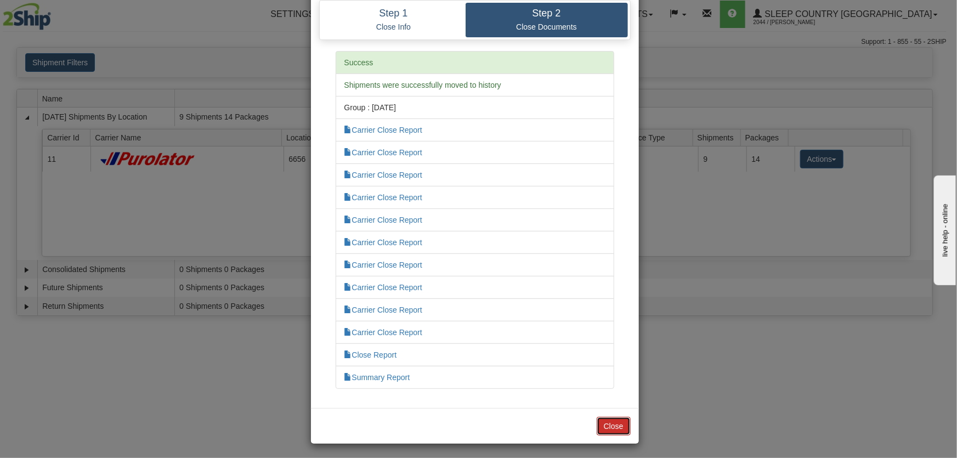
click at [620, 427] on button "Close" at bounding box center [614, 426] width 34 height 19
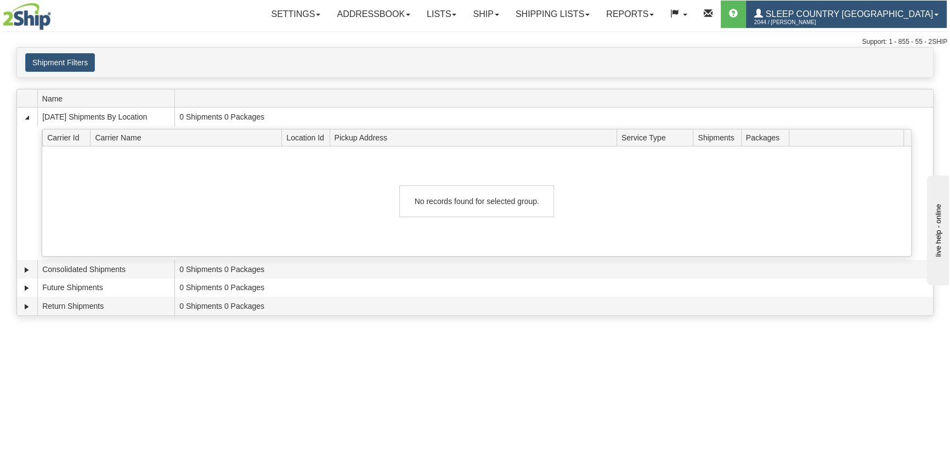
click at [861, 16] on span "Sleep Country [GEOGRAPHIC_DATA]" at bounding box center [848, 13] width 170 height 9
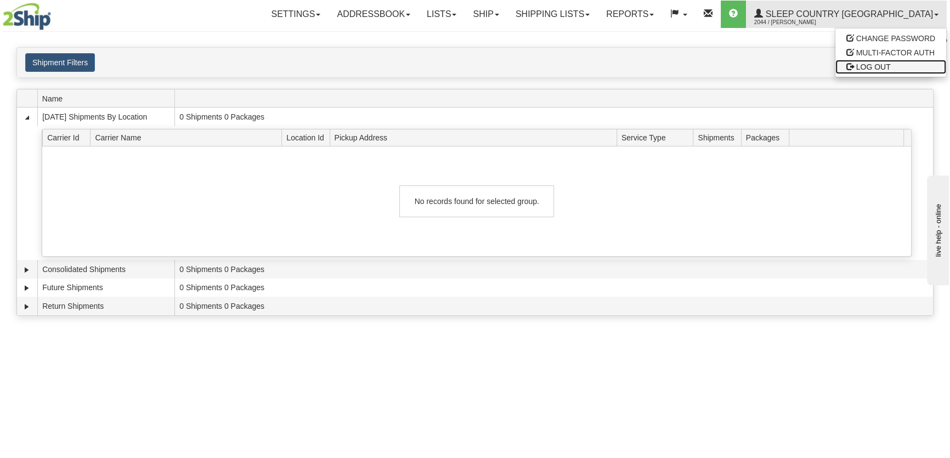
click at [865, 63] on span "LOG OUT" at bounding box center [873, 67] width 35 height 9
